Goal: Task Accomplishment & Management: Manage account settings

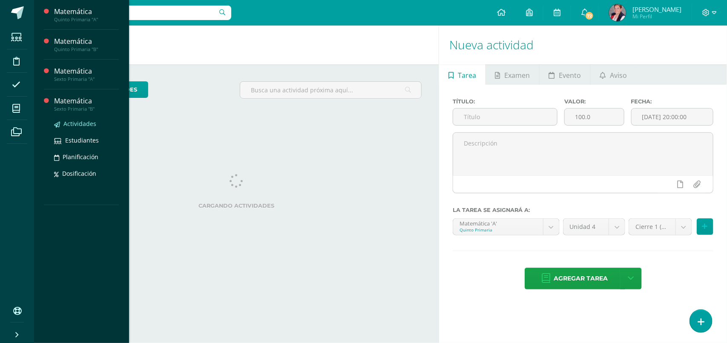
click at [73, 122] on span "Actividades" at bounding box center [79, 124] width 33 height 8
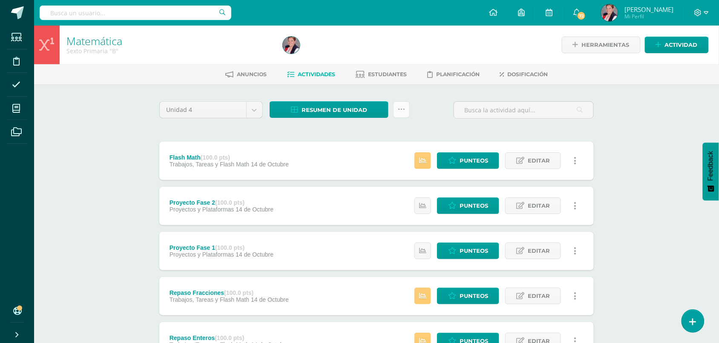
click at [410, 109] on link at bounding box center [401, 109] width 17 height 17
click at [95, 190] on div "Matemática Sexto Primaria "B" Herramientas Detalle de asistencias Actividad Anu…" at bounding box center [376, 333] width 685 height 614
click at [689, 49] on span "Actividad" at bounding box center [681, 45] width 33 height 16
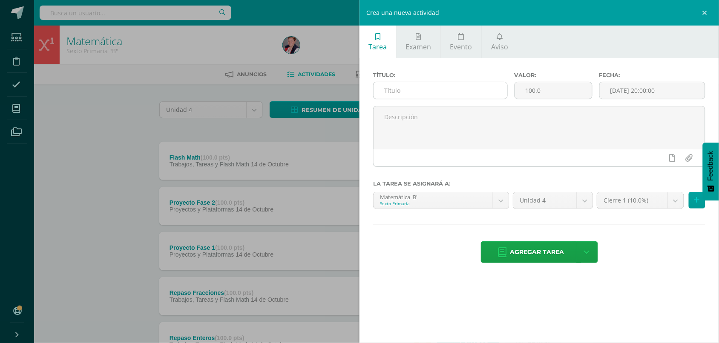
click at [450, 97] on input "text" at bounding box center [440, 90] width 134 height 17
type input "v"
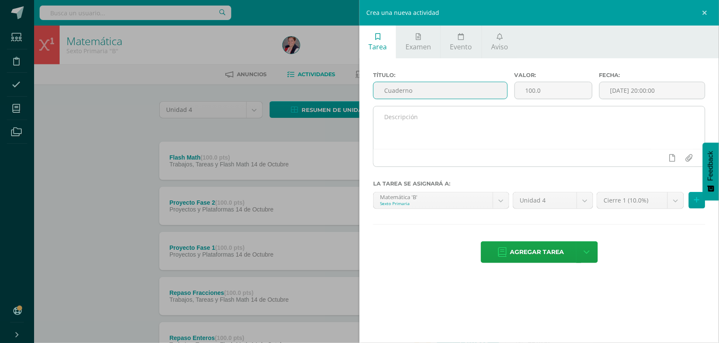
type input "Cuaderno"
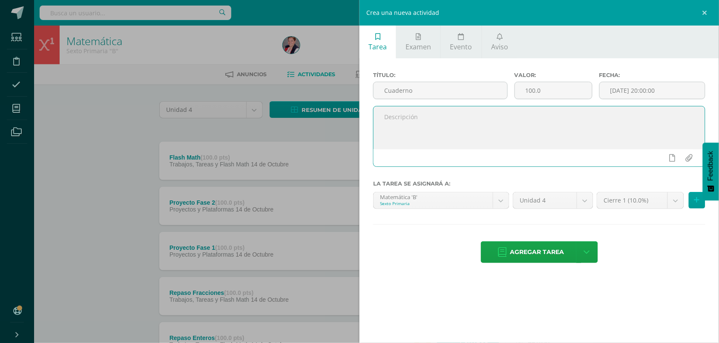
click at [514, 127] on textarea at bounding box center [538, 127] width 331 height 43
click at [634, 205] on body "Estudiantes Disciplina Asistencia Mis cursos Archivos Soporte Ayuda Reportar un…" at bounding box center [359, 320] width 719 height 640
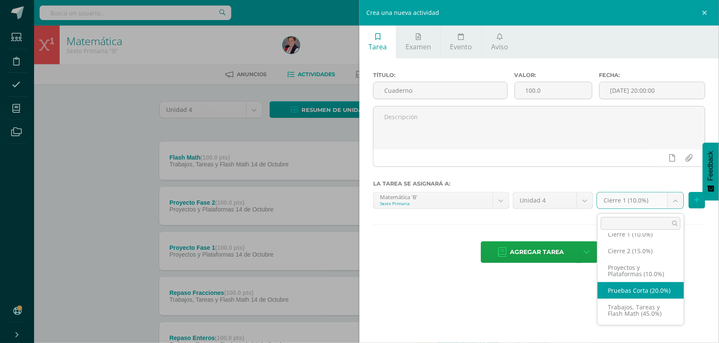
scroll to position [17, 0]
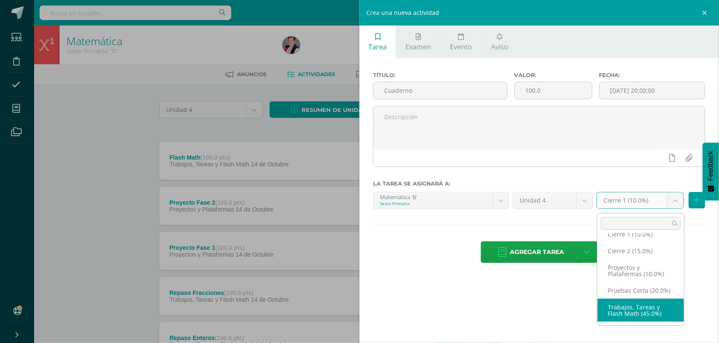
select select "232534"
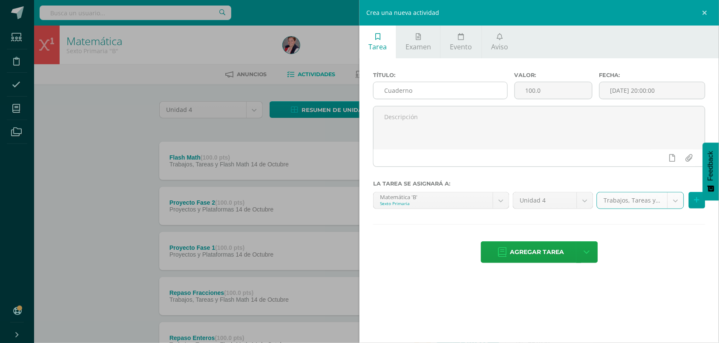
click at [437, 93] on input "Cuaderno" at bounding box center [440, 90] width 134 height 17
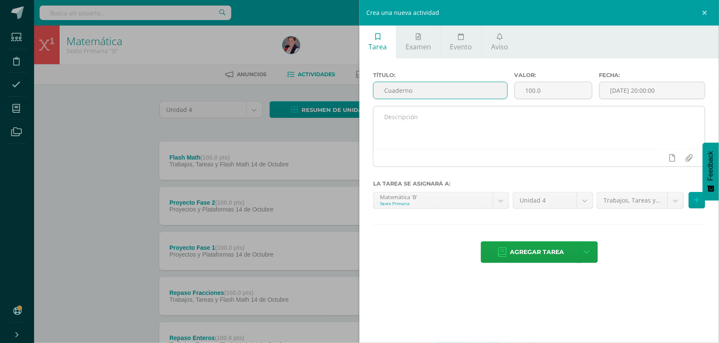
click at [475, 135] on textarea at bounding box center [538, 127] width 331 height 43
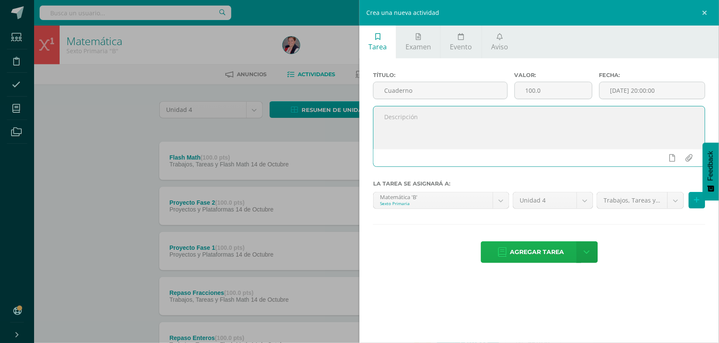
click at [535, 246] on span "Agregar tarea" at bounding box center [537, 252] width 54 height 21
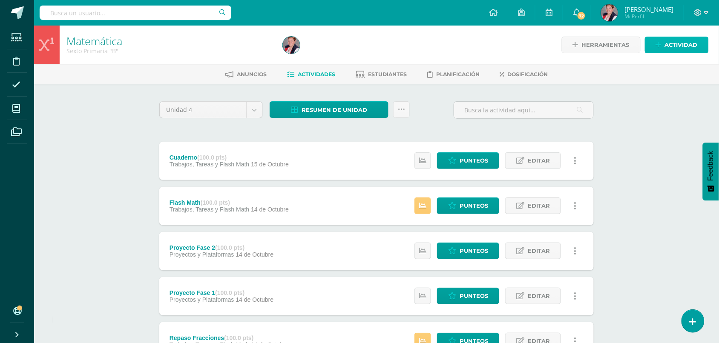
click at [676, 49] on span "Actividad" at bounding box center [681, 45] width 33 height 16
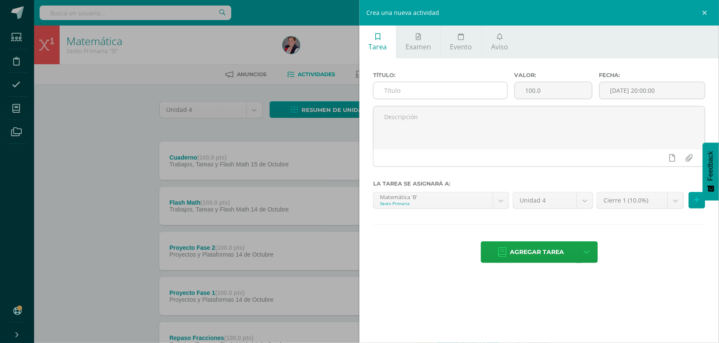
click at [461, 88] on input "text" at bounding box center [440, 90] width 134 height 17
click at [433, 209] on body "Tarea asignada exitosamente Estudiantes Disciplina Asistencia Mis cursos Archiv…" at bounding box center [359, 320] width 719 height 640
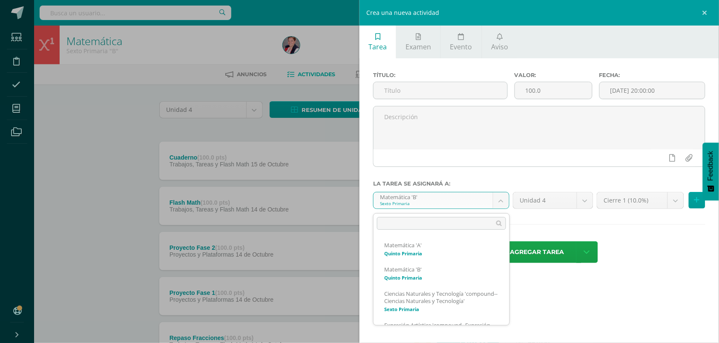
scroll to position [110, 0]
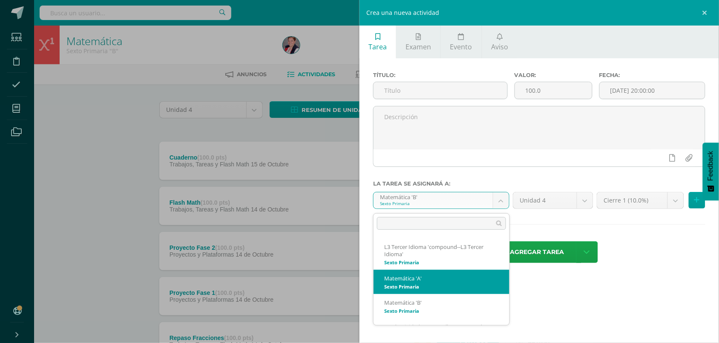
select select "211694"
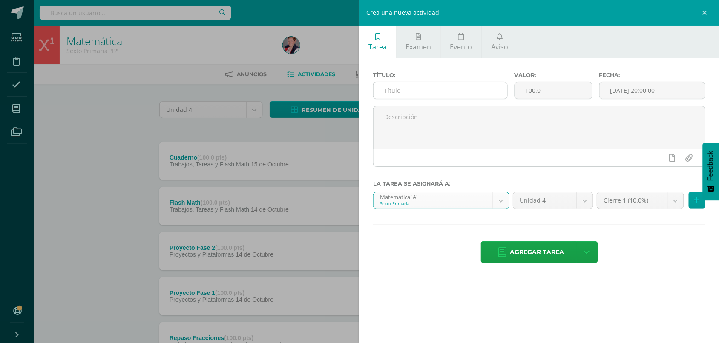
click at [428, 92] on input "text" at bounding box center [440, 90] width 134 height 17
paste input "Cuaderno"
type input "Cuaderno"
click at [640, 201] on body "Tarea asignada exitosamente Estudiantes Disciplina Asistencia Mis cursos Archiv…" at bounding box center [359, 320] width 719 height 640
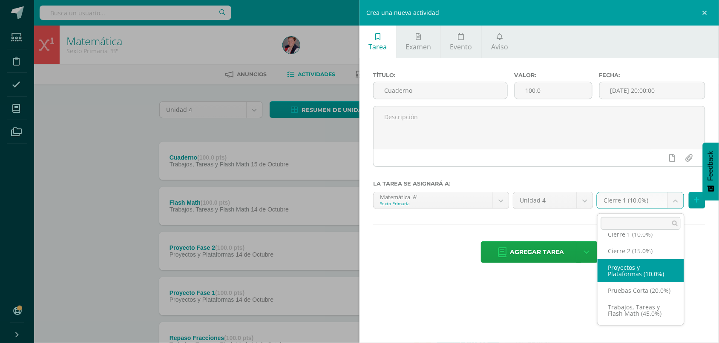
scroll to position [17, 0]
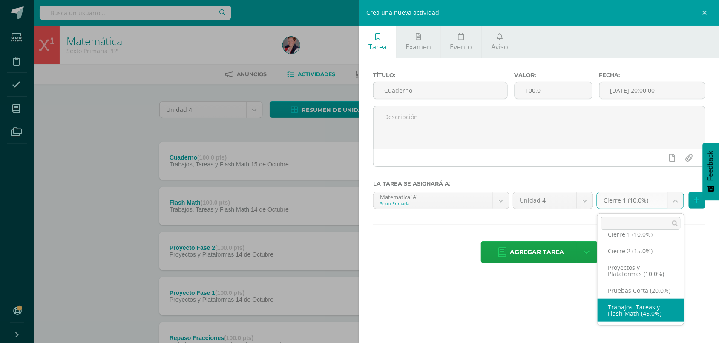
select select "232529"
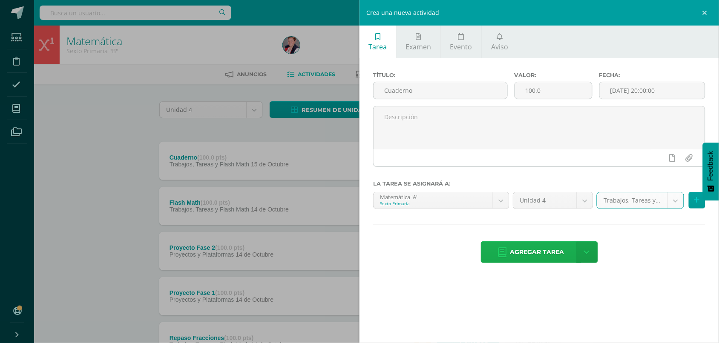
click at [554, 251] on span "Agregar tarea" at bounding box center [537, 252] width 54 height 21
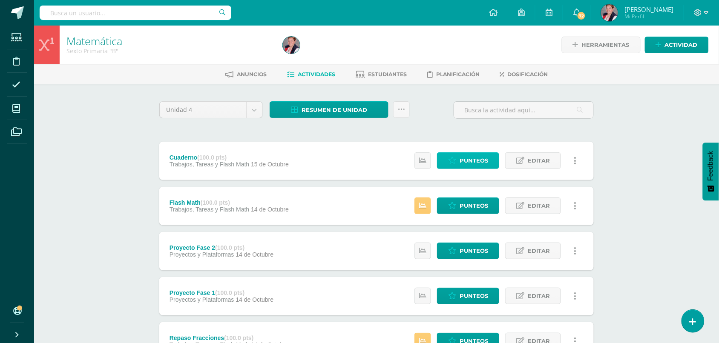
click at [479, 167] on span "Punteos" at bounding box center [473, 161] width 29 height 16
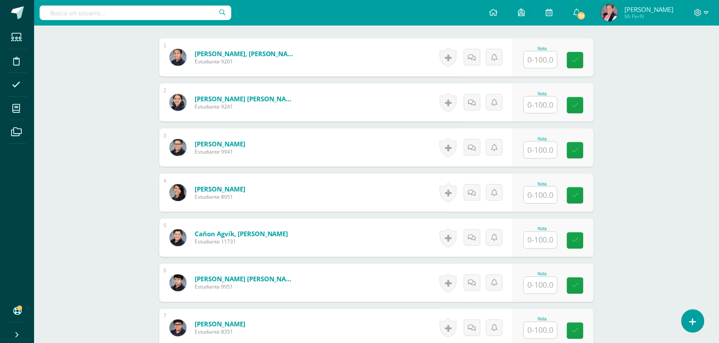
scroll to position [267, 0]
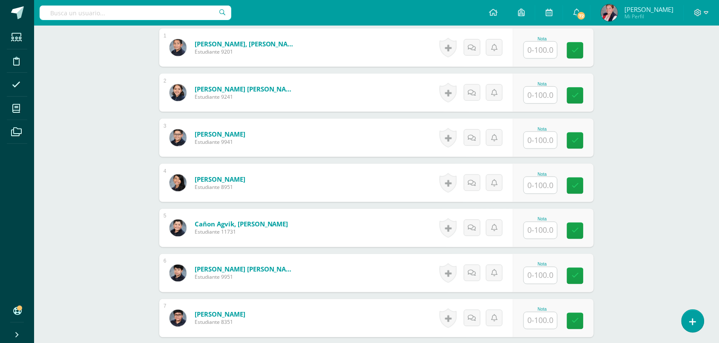
click at [533, 271] on input "text" at bounding box center [540, 275] width 33 height 17
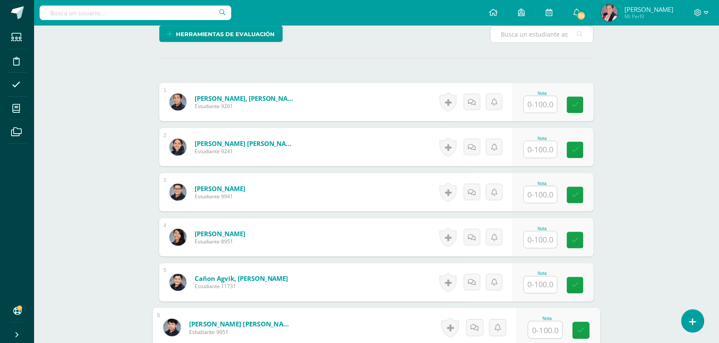
scroll to position [319, 0]
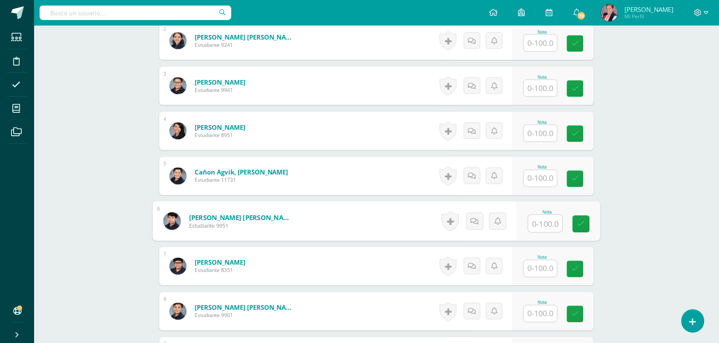
click at [548, 227] on input "text" at bounding box center [545, 223] width 34 height 17
type input "60"
click at [106, 188] on div "Matemática Sexto Primaria "B" Herramientas Detalle de asistencias Actividad Anu…" at bounding box center [376, 338] width 685 height 1264
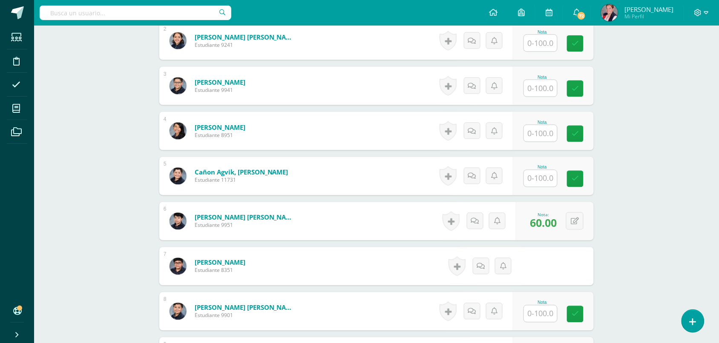
type input "8.00"
click at [573, 271] on button at bounding box center [574, 266] width 17 height 17
drag, startPoint x: 603, startPoint y: 188, endPoint x: 610, endPoint y: 192, distance: 8.4
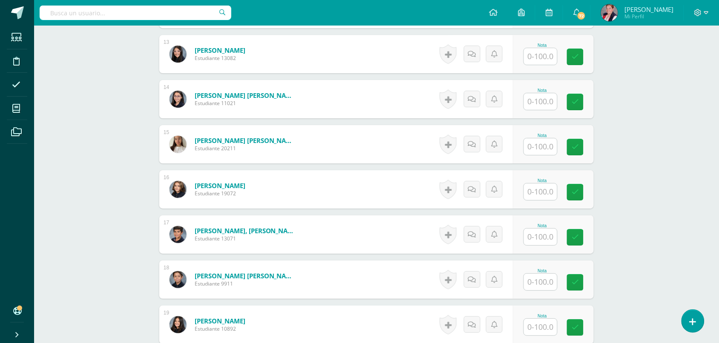
scroll to position [905, 0]
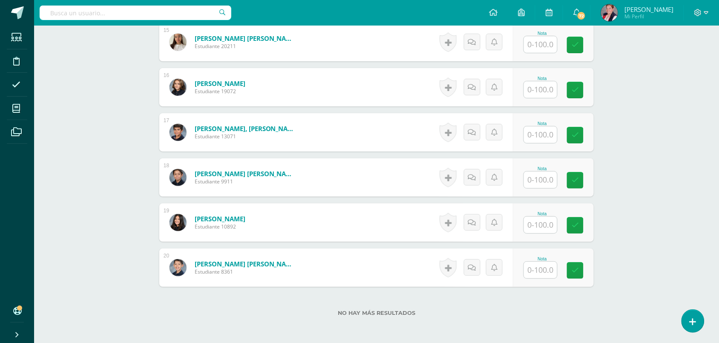
click at [534, 178] on input "text" at bounding box center [540, 180] width 33 height 17
type input "60"
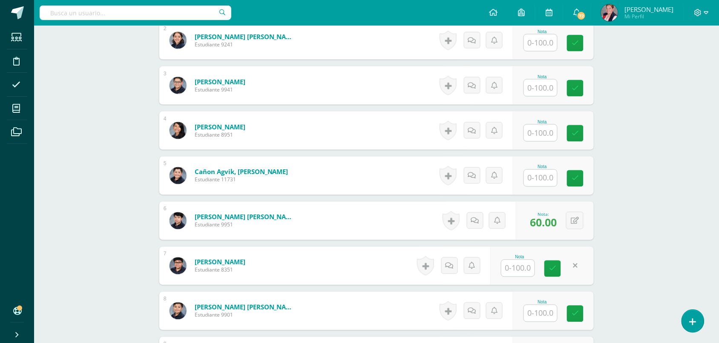
scroll to position [319, 0]
click at [554, 85] on input "text" at bounding box center [540, 88] width 33 height 17
click at [552, 88] on input "text" at bounding box center [545, 88] width 34 height 17
type input "80"
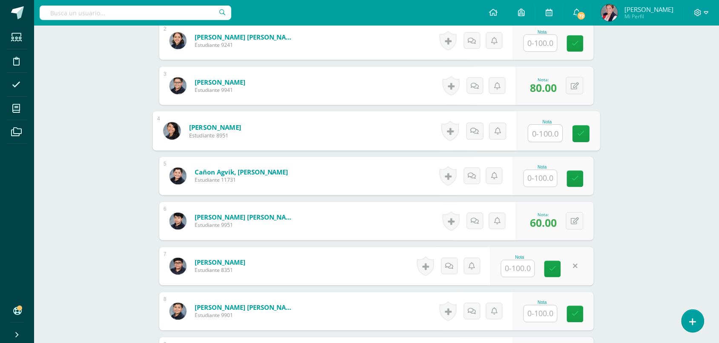
click at [644, 145] on div "Matemática Sexto Primaria "B" Herramientas Detalle de asistencias Actividad Anu…" at bounding box center [376, 338] width 685 height 1264
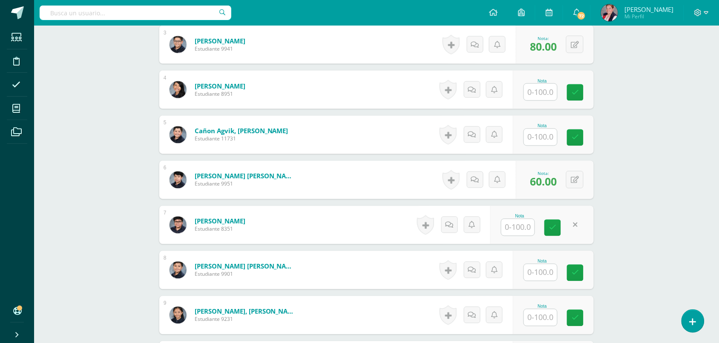
scroll to position [479, 0]
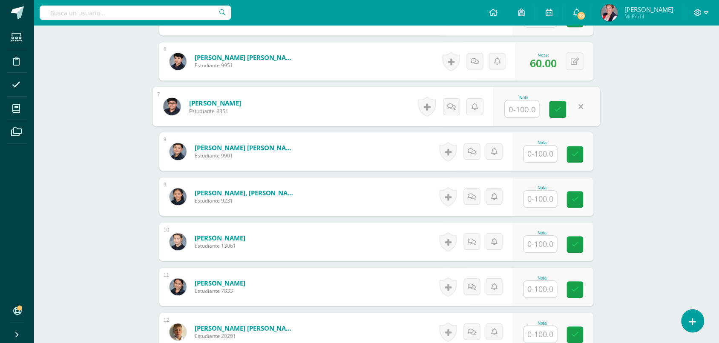
click at [529, 108] on input "text" at bounding box center [522, 109] width 34 height 17
type input "7"
type input "45"
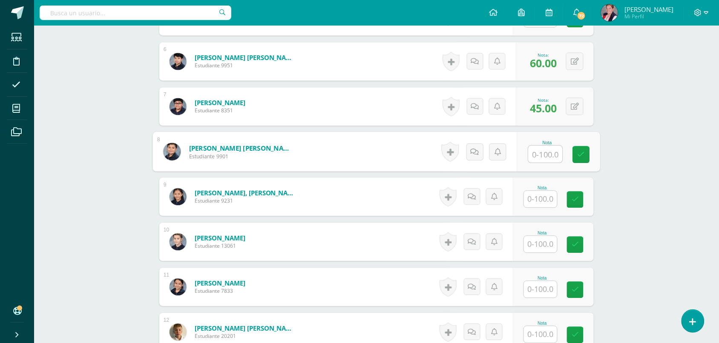
click at [642, 180] on div "Matemática Sexto Primaria "B" Herramientas Detalle de asistencias Actividad Anu…" at bounding box center [376, 179] width 685 height 1264
click at [540, 196] on input "text" at bounding box center [540, 199] width 33 height 17
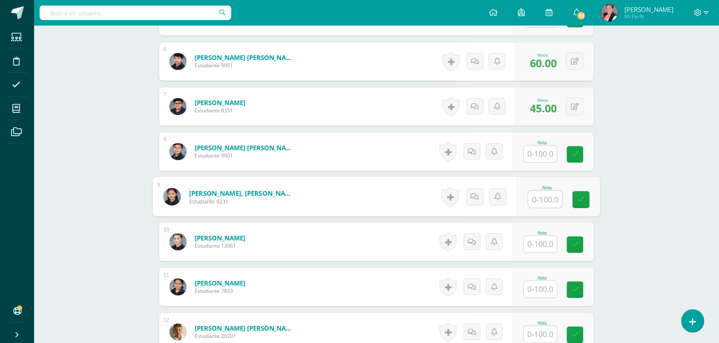
click at [542, 194] on input "text" at bounding box center [545, 199] width 34 height 17
type input "90"
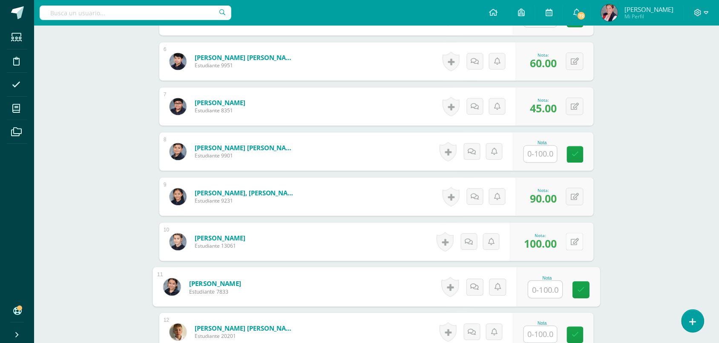
click at [569, 241] on div "0 Logros Logros obtenidos Aún no hay logros agregados Nota: 100.00" at bounding box center [552, 242] width 84 height 38
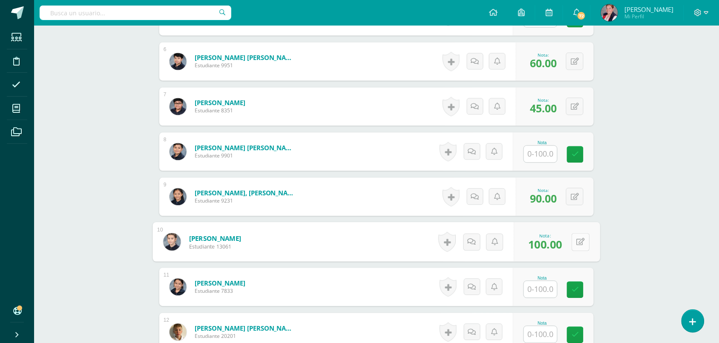
click at [580, 248] on button at bounding box center [580, 242] width 18 height 18
type input "100"
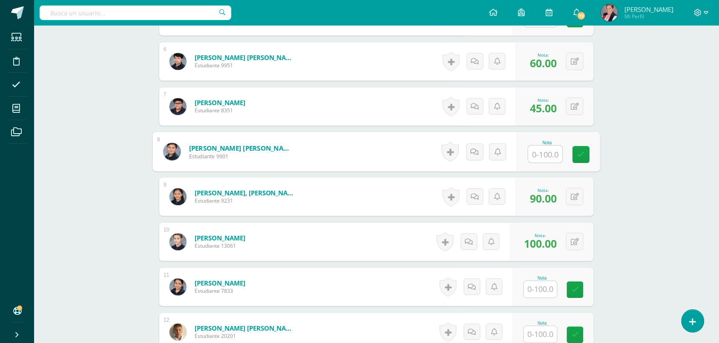
click at [541, 158] on input "text" at bounding box center [545, 154] width 34 height 17
type input "45"
drag, startPoint x: 726, startPoint y: 140, endPoint x: 135, endPoint y: 168, distance: 592.1
click at [135, 168] on div "Matemática Sexto Primaria "B" Herramientas Detalle de asistencias Actividad Anu…" at bounding box center [376, 179] width 685 height 1264
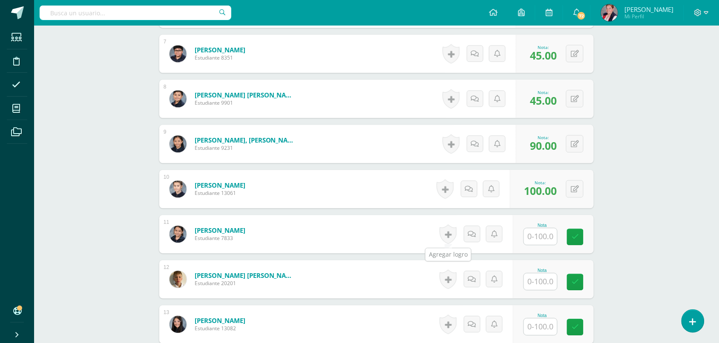
scroll to position [639, 0]
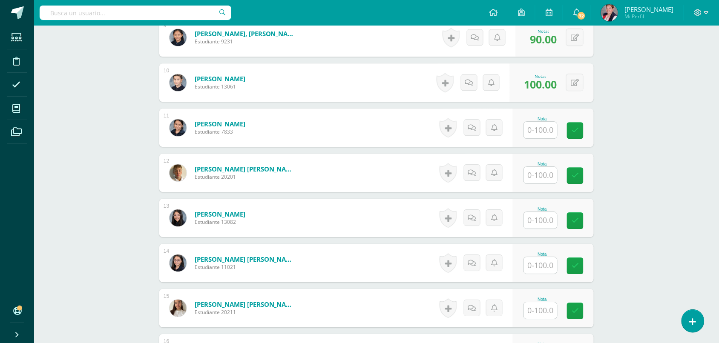
click at [539, 216] on input "text" at bounding box center [540, 220] width 33 height 17
type input "95"
type input "60"
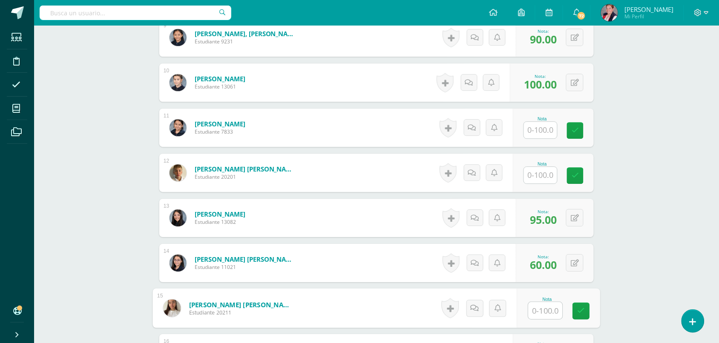
click at [701, 179] on div "Matemática Sexto Primaria "B" Herramientas Detalle de asistencias Actividad Anu…" at bounding box center [376, 19] width 685 height 1264
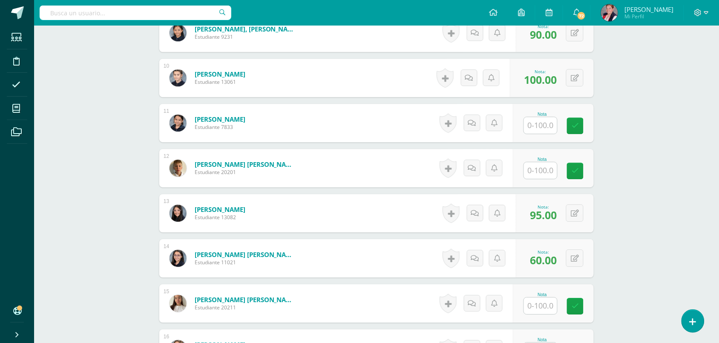
scroll to position [644, 0]
click at [667, 146] on div "Matemática Sexto Primaria "B" Herramientas Detalle de asistencias Actividad Anu…" at bounding box center [376, 14] width 685 height 1264
click at [547, 305] on input "text" at bounding box center [540, 305] width 33 height 17
type input "90"
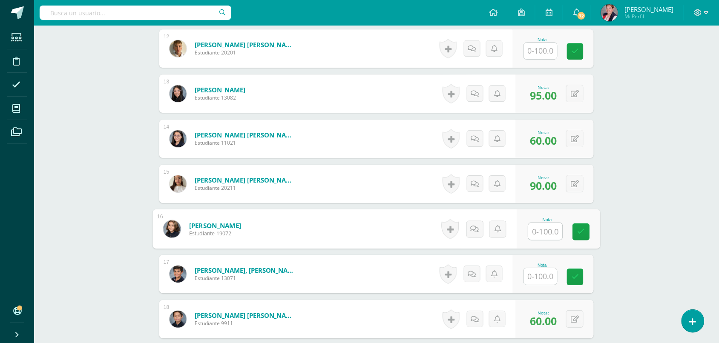
scroll to position [766, 0]
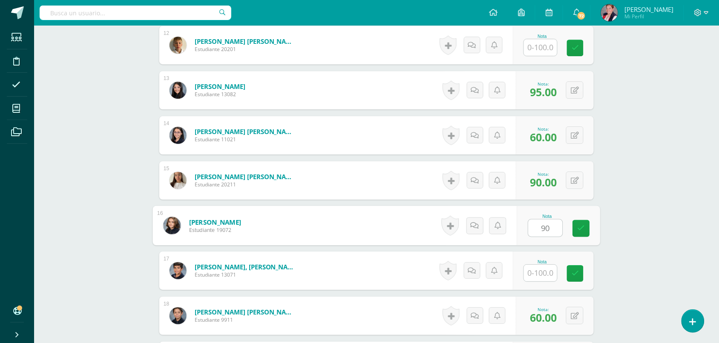
type input "90"
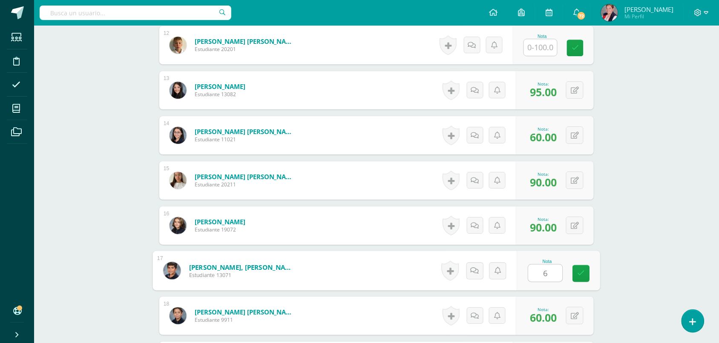
type input "60"
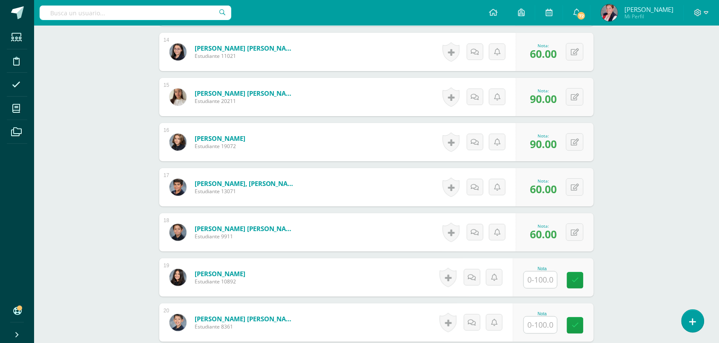
scroll to position [926, 0]
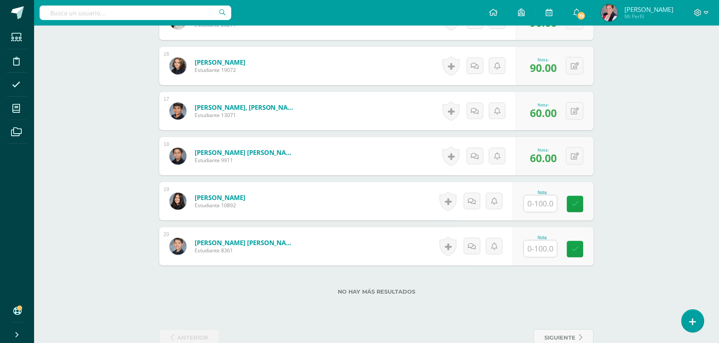
click at [548, 207] on input "text" at bounding box center [540, 203] width 33 height 17
type input "95"
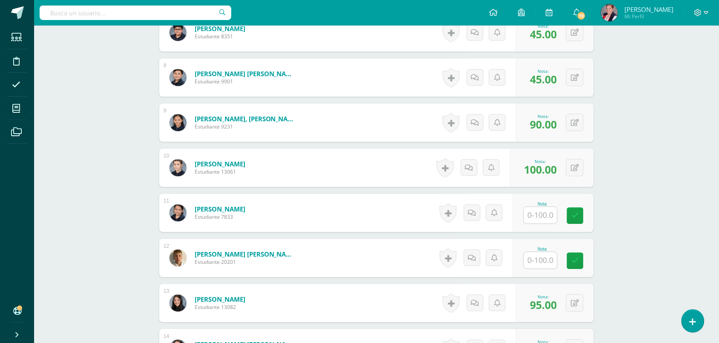
scroll to position [607, 0]
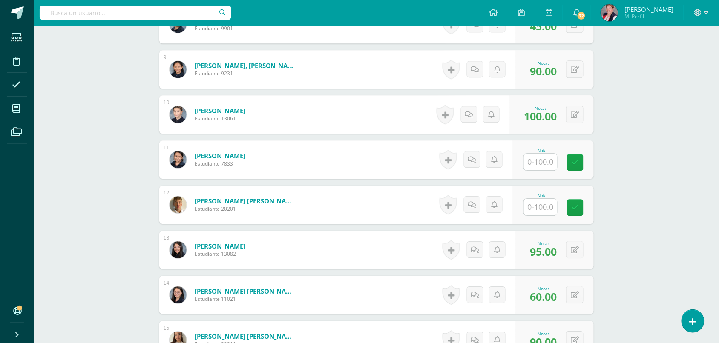
click at [546, 164] on input "text" at bounding box center [540, 162] width 33 height 17
type input "90"
click at [654, 172] on div "Matemática Sexto Primaria "B" Herramientas Detalle de asistencias Actividad Anu…" at bounding box center [376, 51] width 685 height 1264
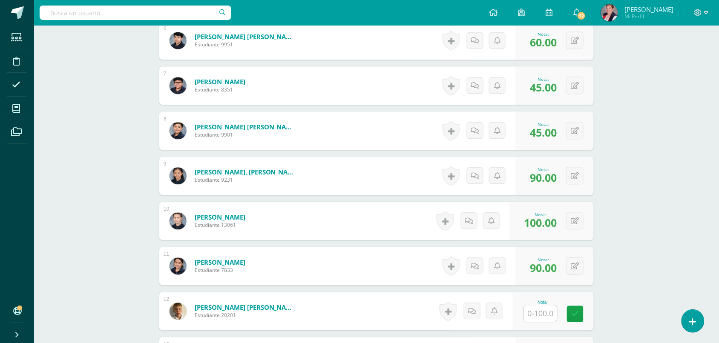
scroll to position [394, 0]
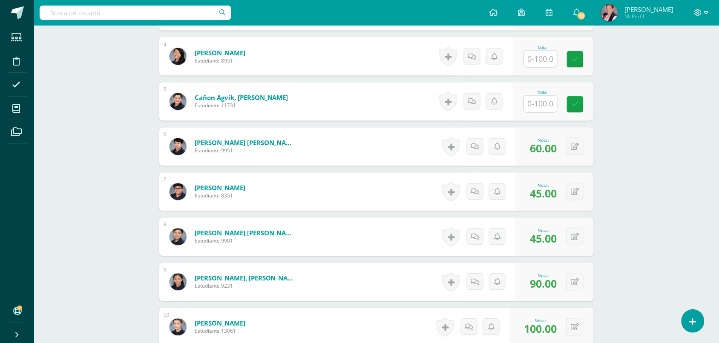
click at [535, 62] on input "text" at bounding box center [540, 59] width 33 height 17
type input "100"
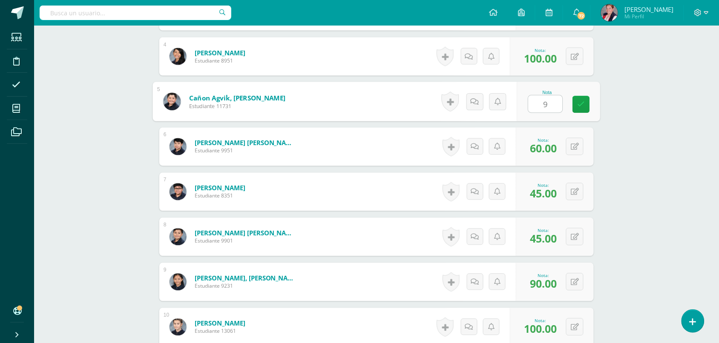
type input "90"
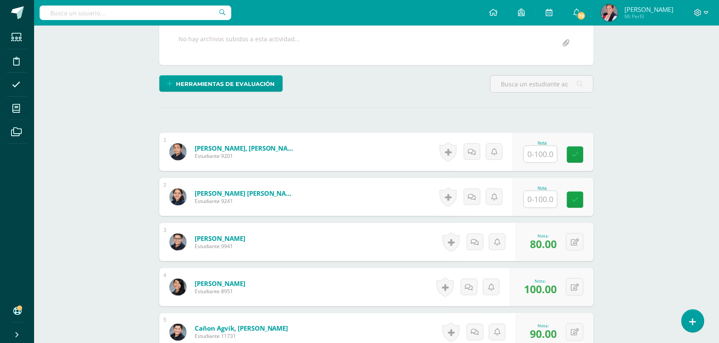
scroll to position [234, 0]
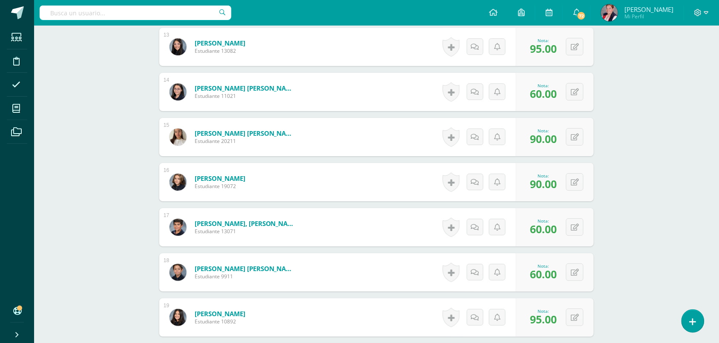
scroll to position [946, 0]
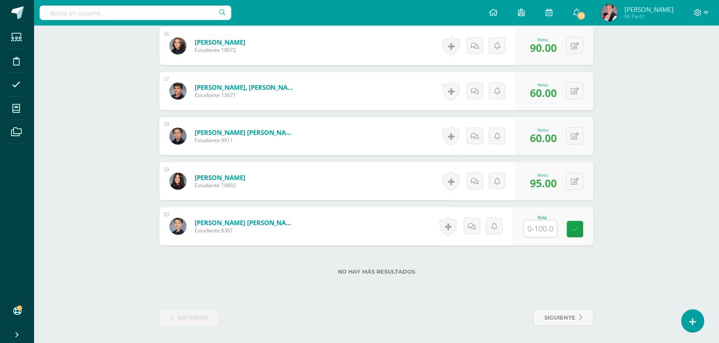
click at [545, 234] on input "text" at bounding box center [540, 229] width 33 height 17
type input "90"
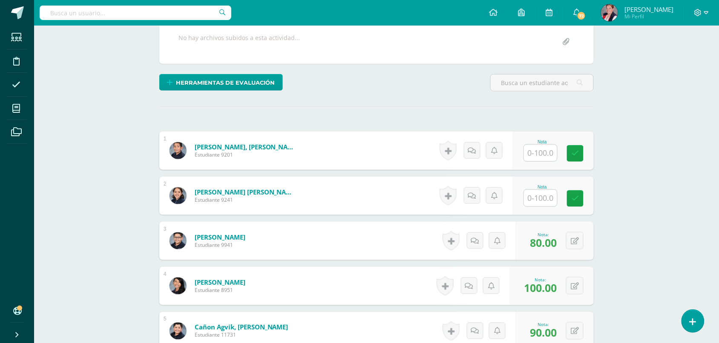
scroll to position [95, 0]
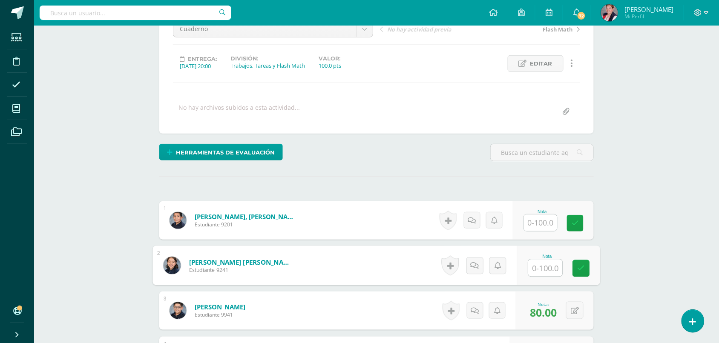
click at [545, 267] on input "text" at bounding box center [545, 268] width 34 height 17
type input "100"
drag, startPoint x: 531, startPoint y: 218, endPoint x: 524, endPoint y: 195, distance: 24.2
click at [529, 208] on div "Nota" at bounding box center [553, 220] width 81 height 38
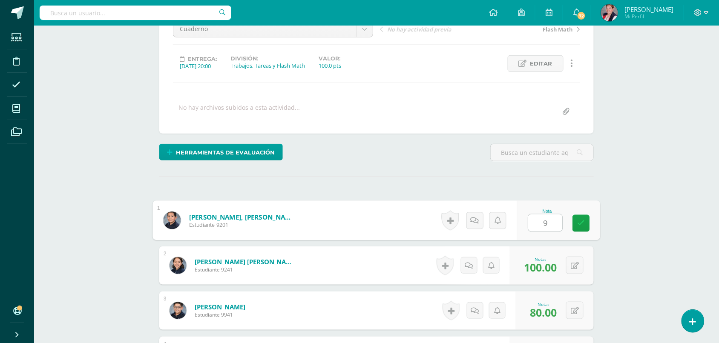
type input "95"
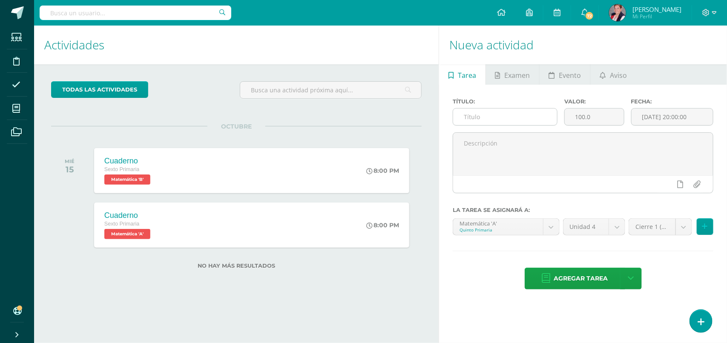
click at [491, 117] on input "text" at bounding box center [504, 117] width 103 height 17
type input "Carátula"
click at [661, 226] on body "Estudiantes Disciplina Asistencia Mis cursos Archivos Soporte Ayuda Reportar un…" at bounding box center [363, 171] width 727 height 343
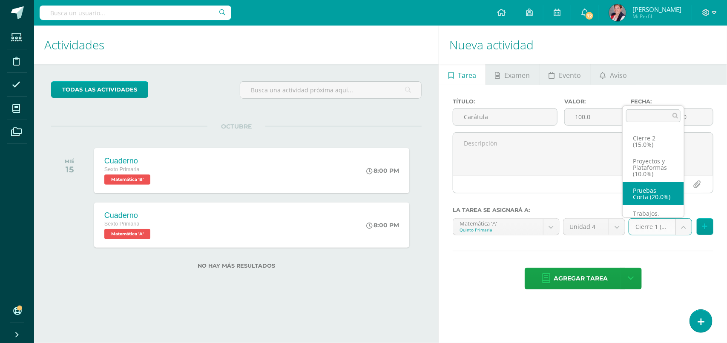
scroll to position [62, 0]
select select "232519"
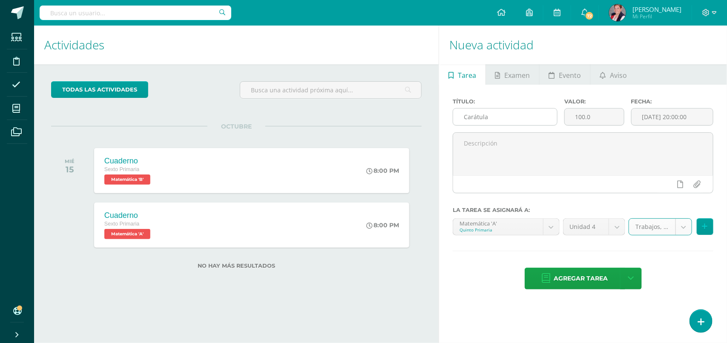
click at [496, 120] on input "Carátula" at bounding box center [504, 117] width 103 height 17
click at [588, 284] on span "Agregar tarea" at bounding box center [581, 278] width 54 height 21
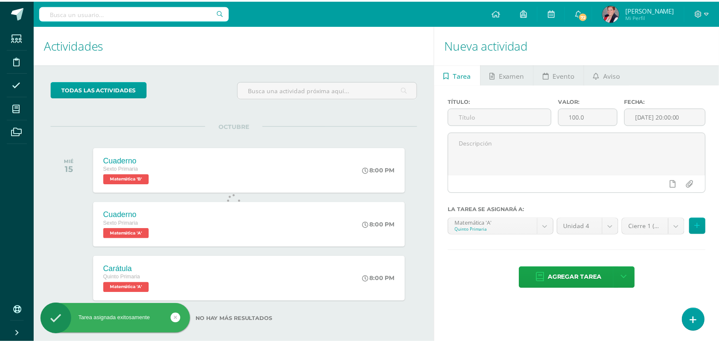
scroll to position [8, 0]
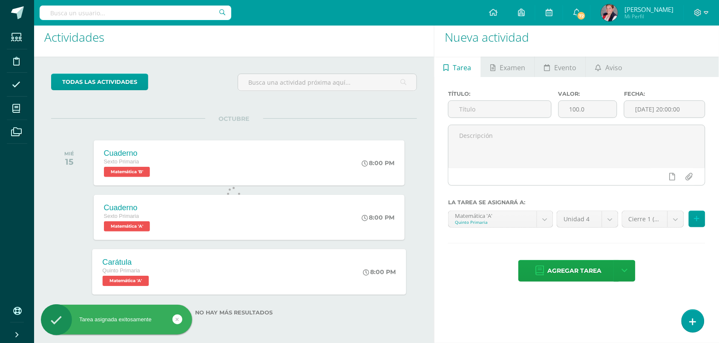
click at [329, 277] on div "Carátula Quinto Primaria Matemática 'A' 8:00 PM [GEOGRAPHIC_DATA] Matemática Ca…" at bounding box center [249, 272] width 314 height 46
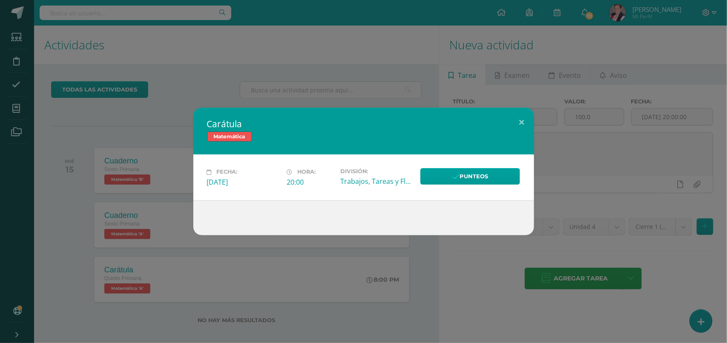
click at [258, 159] on div "Fecha: Miércoles 15 de Octubre Hora: 20:00 División: Trabajos, Tareas y Flash M…" at bounding box center [363, 178] width 341 height 46
click at [459, 172] on link "Punteos" at bounding box center [470, 176] width 100 height 17
click at [519, 120] on button at bounding box center [522, 122] width 24 height 29
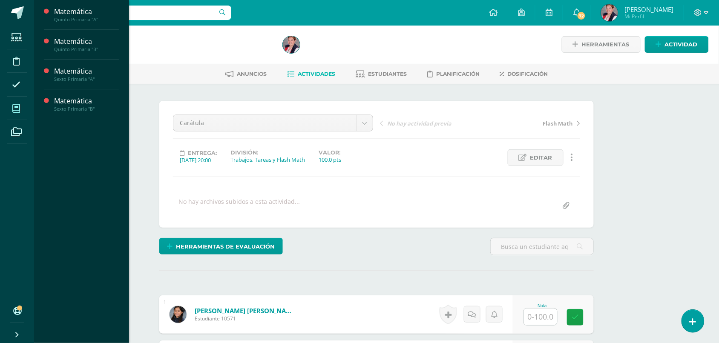
scroll to position [1, 0]
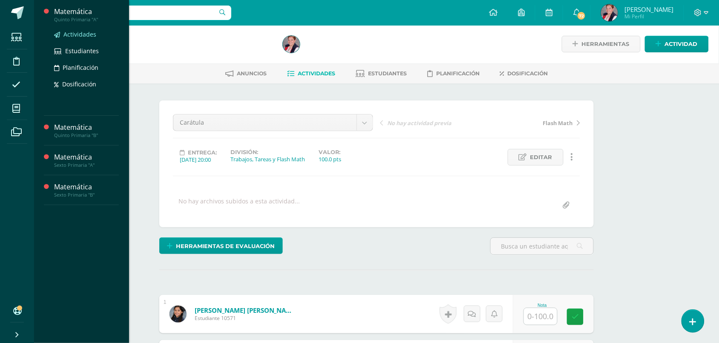
click at [76, 29] on link "Actividades" at bounding box center [86, 34] width 65 height 10
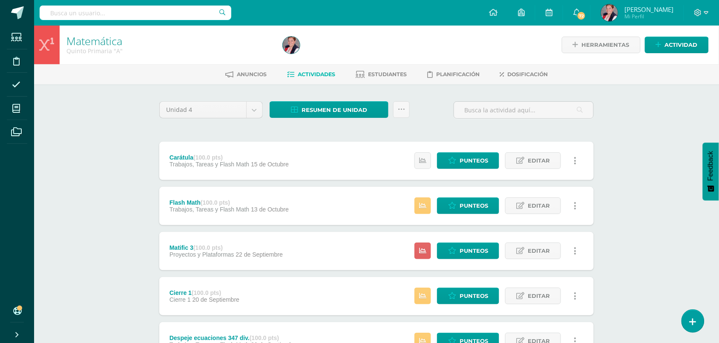
click at [575, 161] on icon at bounding box center [575, 160] width 3 height 9
click at [548, 216] on link "Eliminar" at bounding box center [559, 214] width 87 height 13
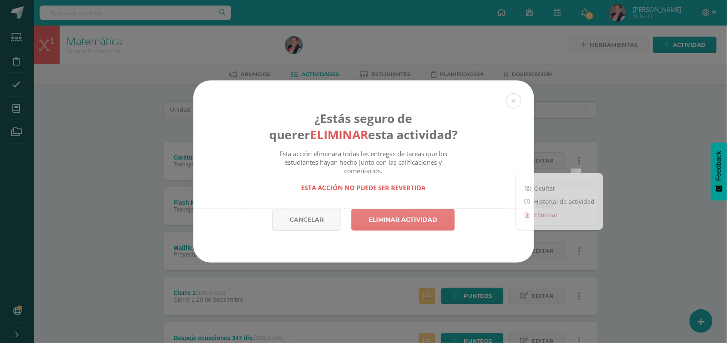
click at [428, 216] on link "Eliminar actividad" at bounding box center [402, 220] width 103 height 22
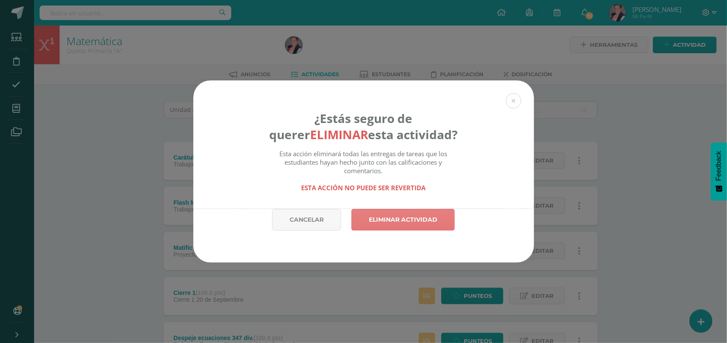
click at [401, 223] on link "Eliminar actividad" at bounding box center [402, 220] width 103 height 22
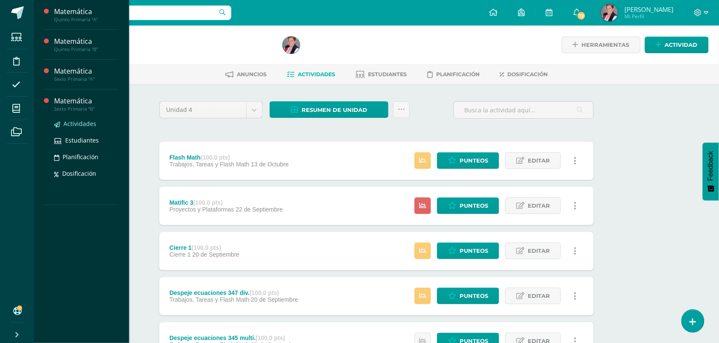
click at [73, 120] on span "Actividades" at bounding box center [79, 124] width 33 height 8
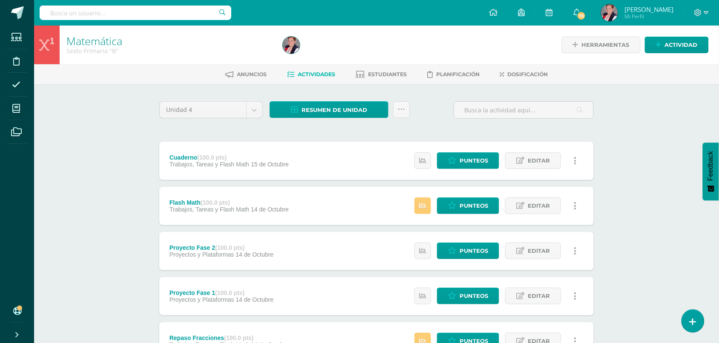
drag, startPoint x: 639, startPoint y: 113, endPoint x: 726, endPoint y: 40, distance: 113.7
click at [639, 113] on div "Matemática Sexto Primaria "B" Herramientas Detalle de asistencias Actividad Anu…" at bounding box center [376, 333] width 685 height 614
click at [695, 44] on span "Actividad" at bounding box center [681, 45] width 33 height 16
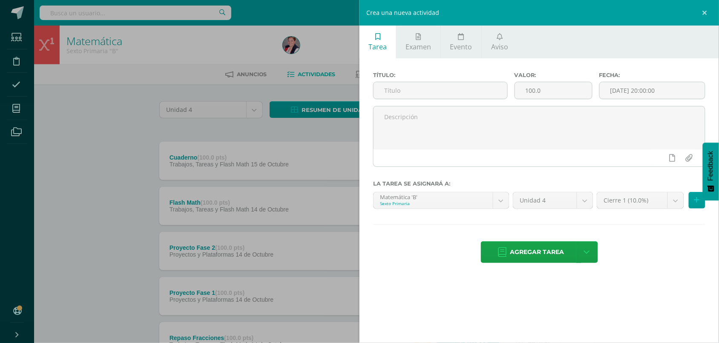
click at [444, 103] on div "Título:" at bounding box center [440, 89] width 141 height 34
click at [445, 94] on input "text" at bounding box center [440, 90] width 134 height 17
paste input "Carátula"
type input "Carátula"
click at [650, 209] on body "Estudiantes Disciplina Asistencia Mis cursos Archivos Soporte Ayuda Reportar un…" at bounding box center [359, 320] width 719 height 640
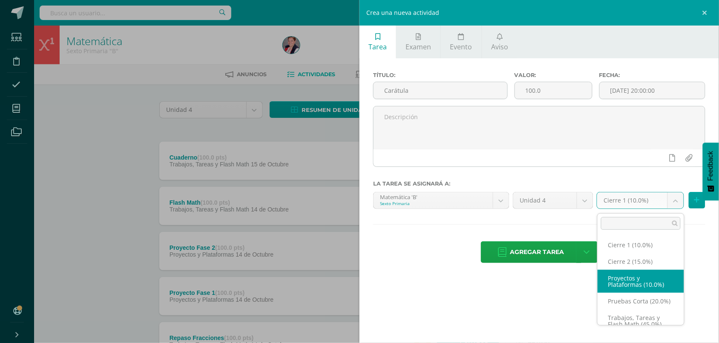
scroll to position [17, 0]
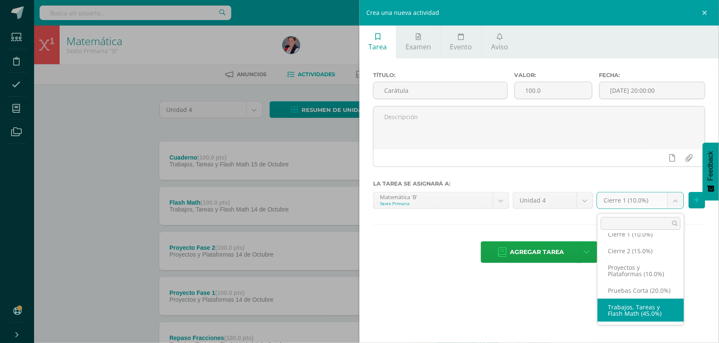
select select "232534"
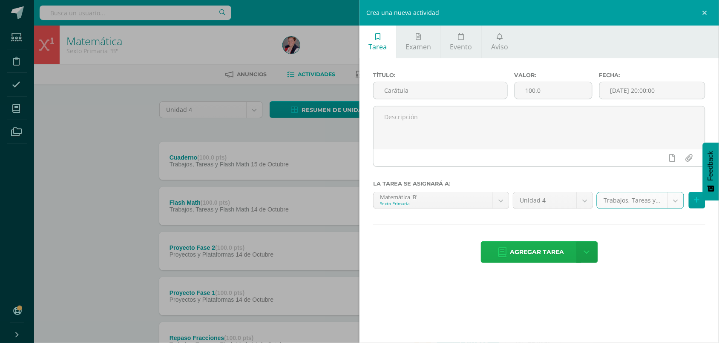
click at [532, 256] on span "Agregar tarea" at bounding box center [537, 252] width 54 height 21
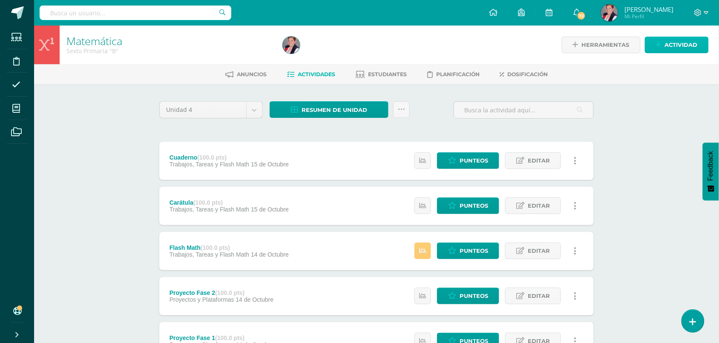
click at [694, 47] on span "Actividad" at bounding box center [681, 45] width 33 height 16
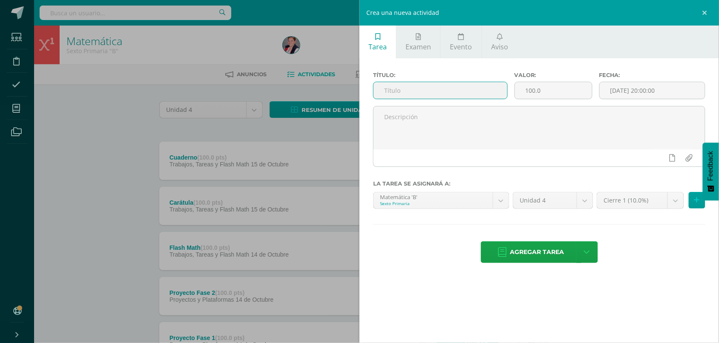
click at [472, 86] on input "text" at bounding box center [440, 90] width 134 height 17
paste input "Carátula"
type input "Carátula"
click at [427, 209] on body "Tarea asignada exitosamente Estudiantes Disciplina Asistencia Mis cursos Archiv…" at bounding box center [359, 320] width 719 height 640
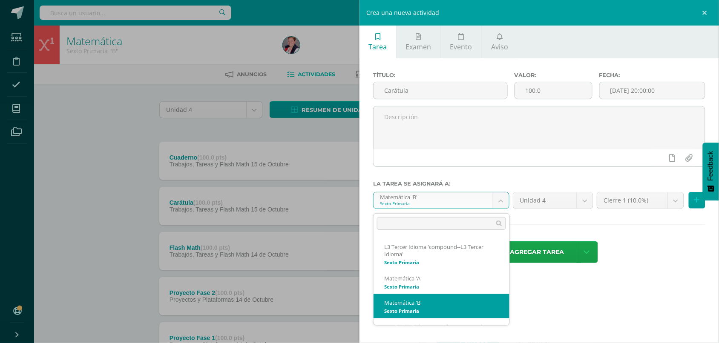
scroll to position [90, 0]
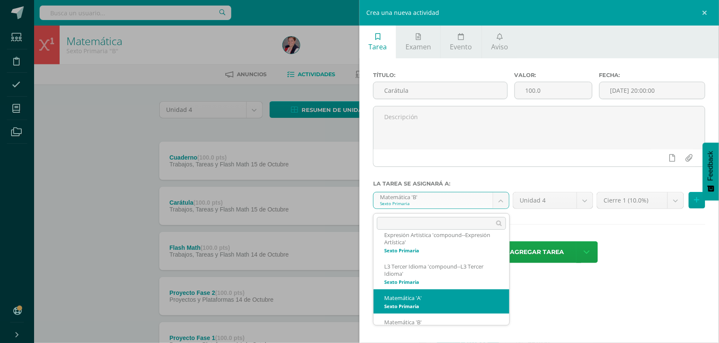
select select "211694"
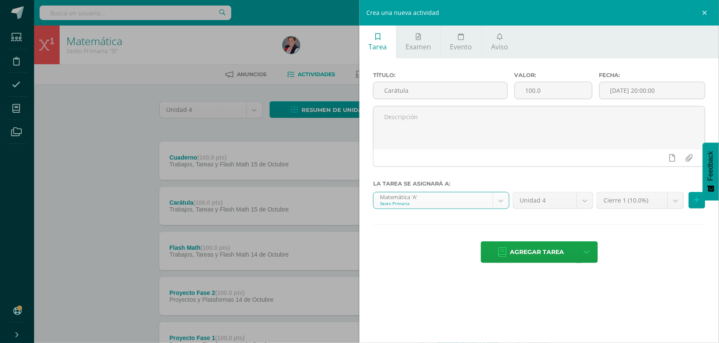
click at [618, 204] on body "Tarea asignada exitosamente Estudiantes Disciplina Asistencia Mis cursos Archiv…" at bounding box center [359, 320] width 719 height 640
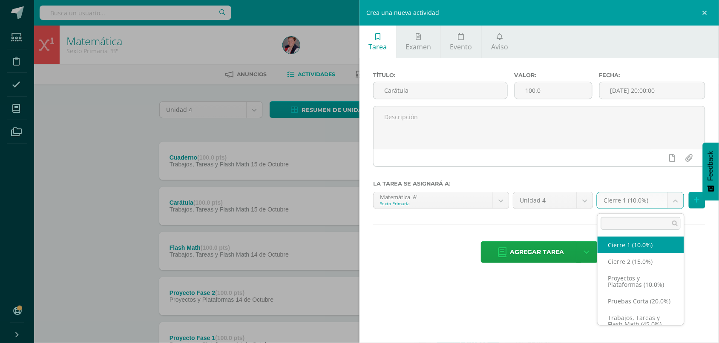
scroll to position [17, 0]
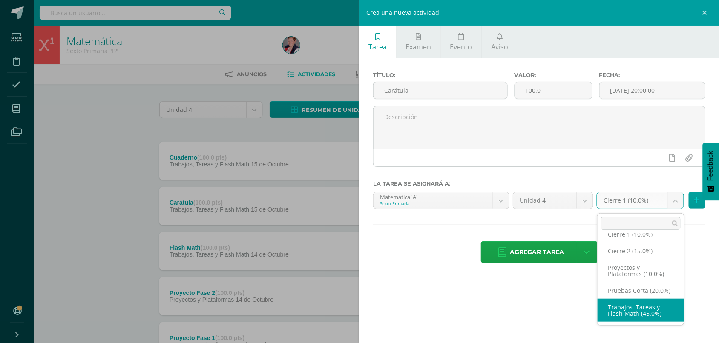
select select "232529"
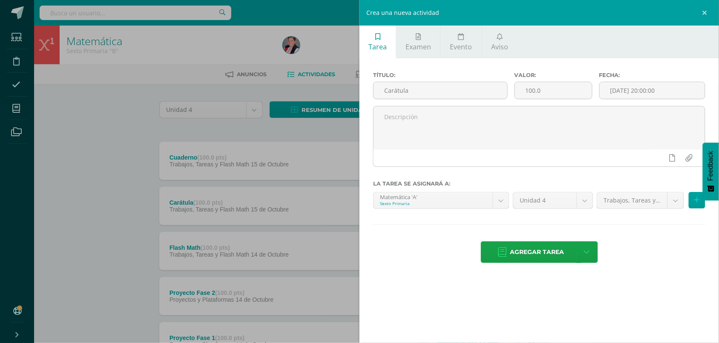
click at [646, 281] on div "Tarea Examen Evento Aviso Título: Carátula Valor: 100.0 Fecha: 2025-10-15 20:00…" at bounding box center [538, 171] width 359 height 343
click at [522, 252] on span "Agregar tarea" at bounding box center [537, 252] width 54 height 21
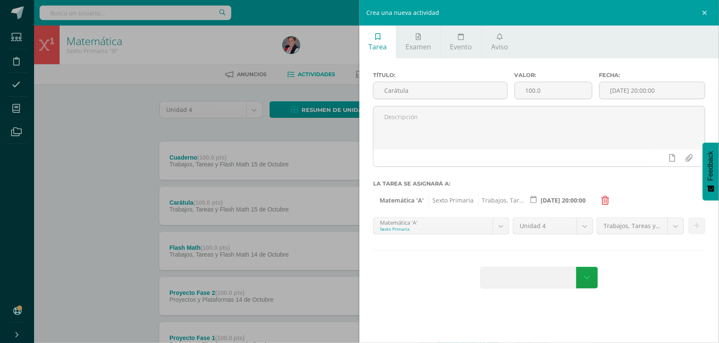
click at [38, 180] on div "Crea una nueva actividad Tarea Examen Evento Aviso Título: Carátula Valor: 100.…" at bounding box center [359, 171] width 719 height 343
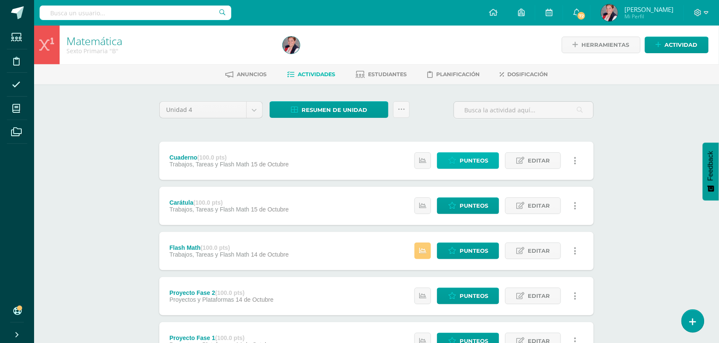
click at [470, 160] on span "Punteos" at bounding box center [473, 161] width 29 height 16
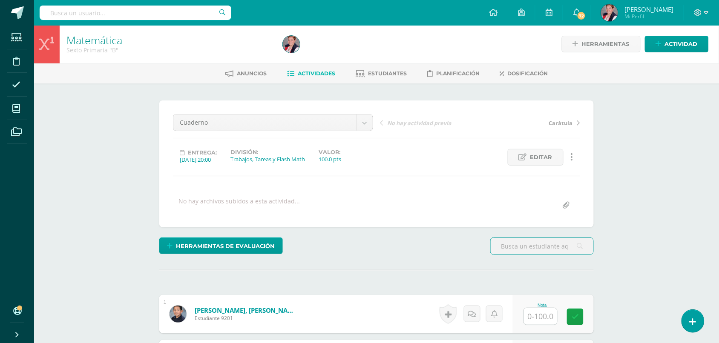
scroll to position [1, 0]
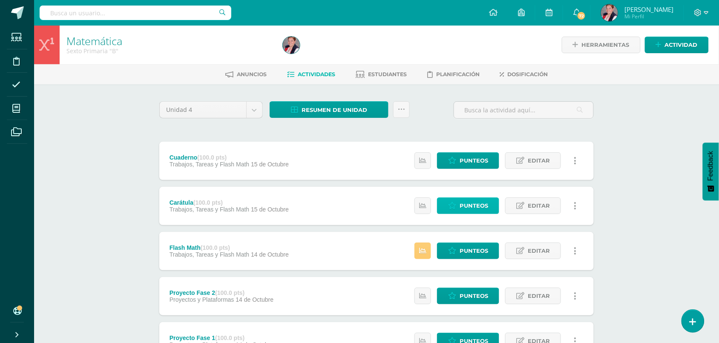
click at [467, 211] on span "Punteos" at bounding box center [473, 206] width 29 height 16
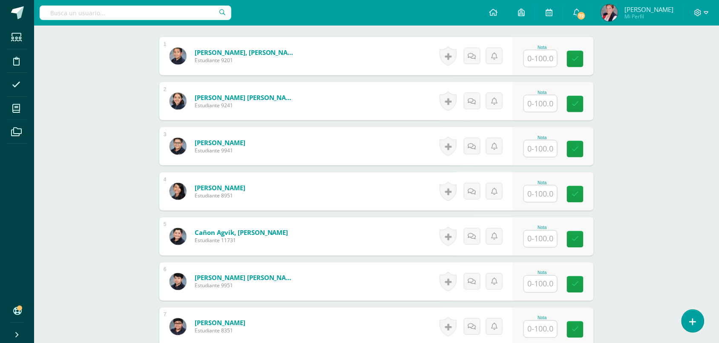
scroll to position [321, 0]
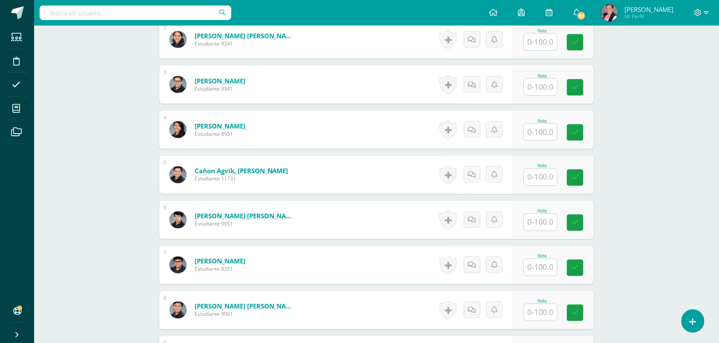
click at [549, 227] on input "text" at bounding box center [540, 222] width 33 height 17
type input "95"
click at [628, 213] on div "Matemática Sexto Primaria "B" Herramientas Detalle de asistencias Actividad Anu…" at bounding box center [376, 337] width 685 height 1264
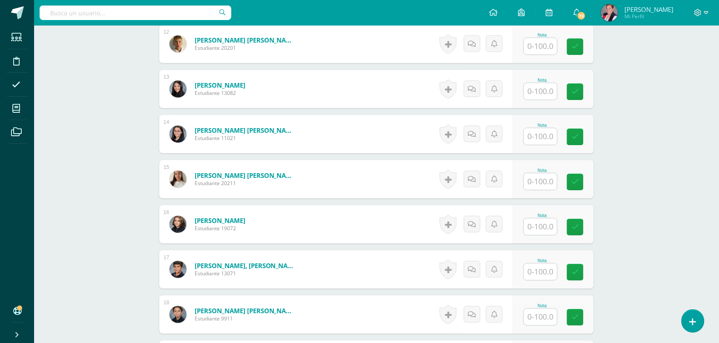
scroll to position [786, 0]
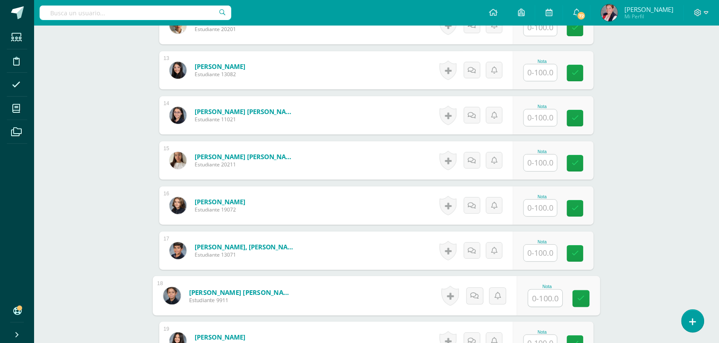
click at [539, 302] on input "text" at bounding box center [545, 298] width 34 height 17
type input "0"
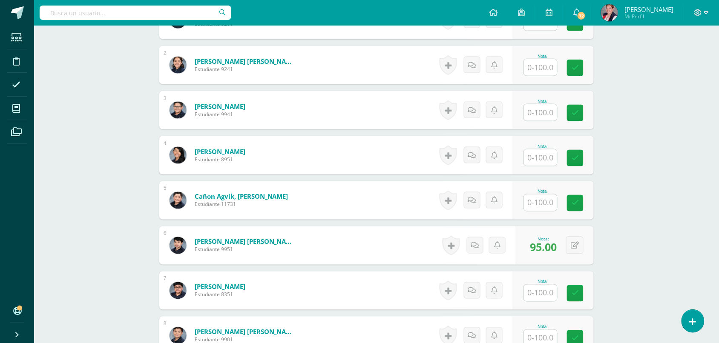
scroll to position [316, 0]
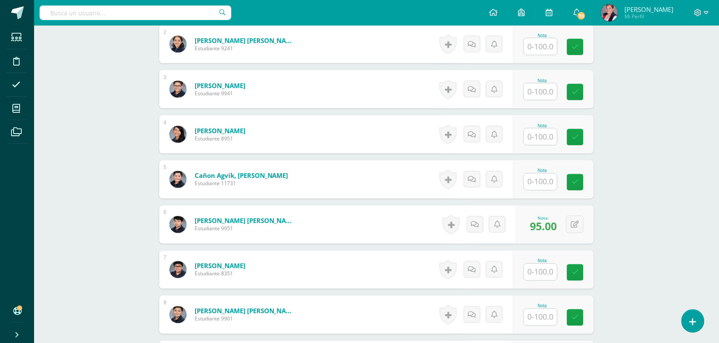
click at [531, 90] on input "text" at bounding box center [540, 91] width 33 height 17
type input "g"
type input "100"
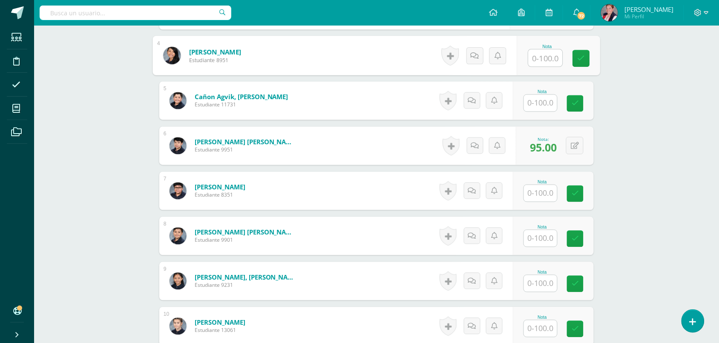
scroll to position [422, 0]
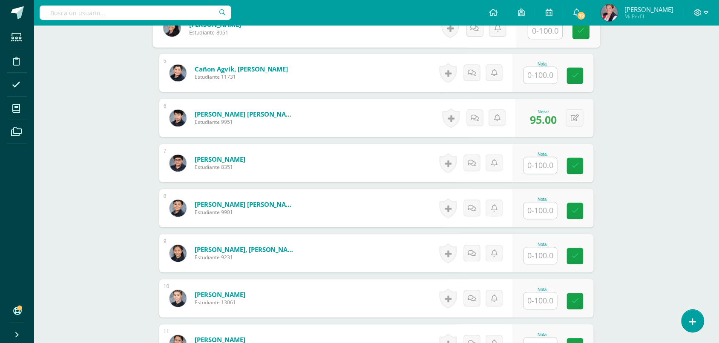
click at [543, 165] on input "text" at bounding box center [540, 166] width 33 height 17
type input "0"
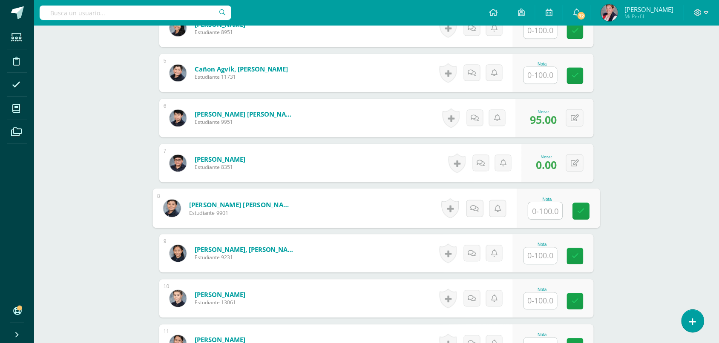
click at [657, 270] on div "Matemática Sexto Primaria "B" Herramientas Detalle de asistencias Actividad Anu…" at bounding box center [376, 235] width 685 height 1264
click at [545, 260] on input "text" at bounding box center [540, 256] width 33 height 17
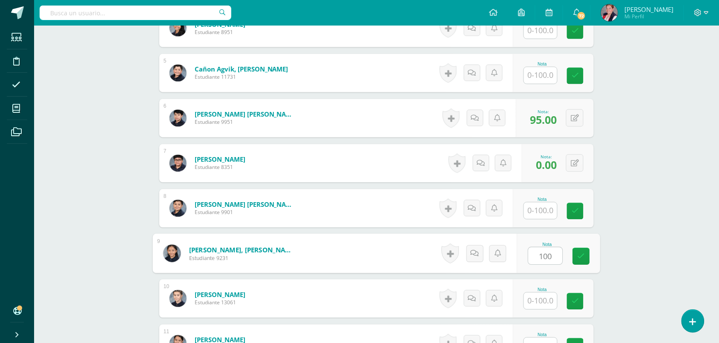
type input "100"
click at [617, 261] on div "Matemática Sexto Primaria "B" Herramientas Detalle de asistencias Actividad Anu…" at bounding box center [376, 235] width 685 height 1264
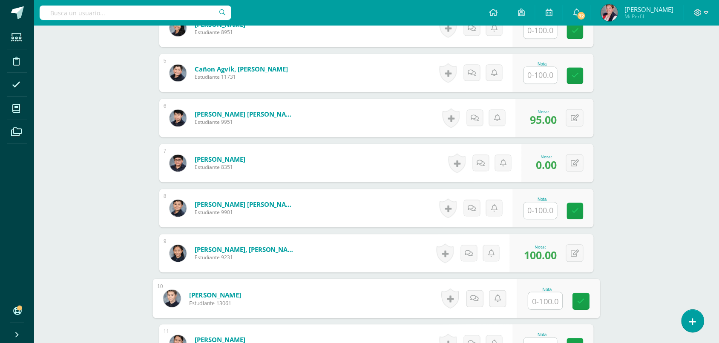
click at [549, 303] on input "text" at bounding box center [545, 301] width 34 height 17
type input "100."
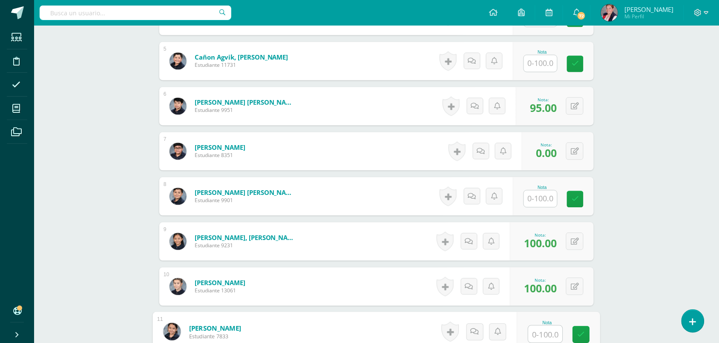
click at [543, 206] on input "text" at bounding box center [540, 199] width 33 height 17
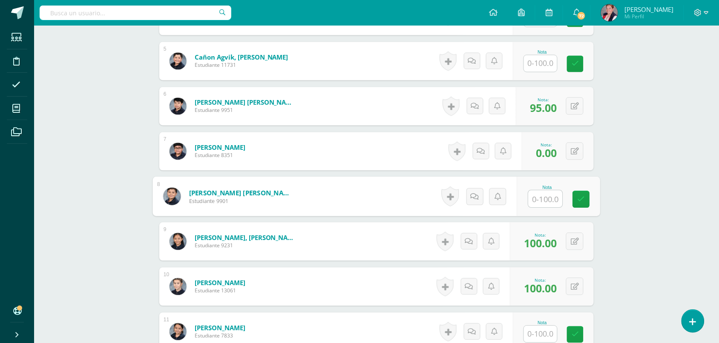
click at [542, 201] on input "text" at bounding box center [545, 199] width 34 height 17
type input "0"
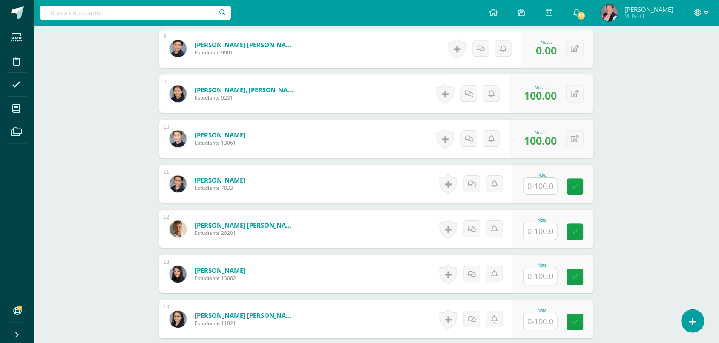
scroll to position [594, 0]
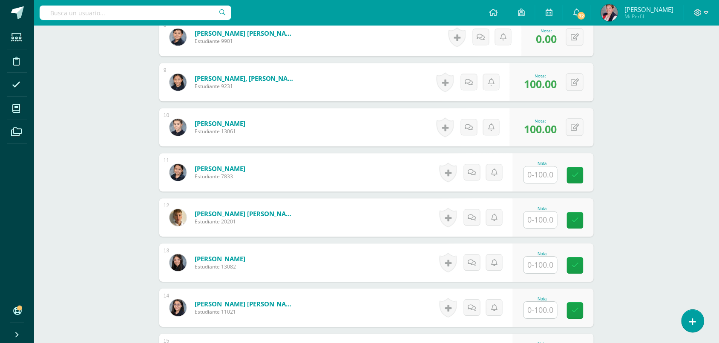
click at [533, 267] on input "text" at bounding box center [540, 265] width 33 height 17
type input "70"
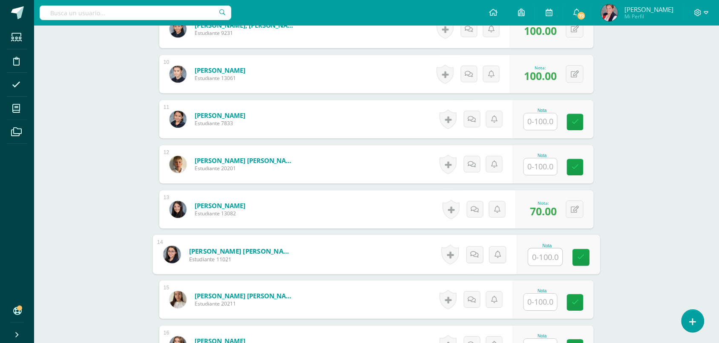
click at [537, 253] on input "text" at bounding box center [545, 257] width 34 height 17
type input "0"
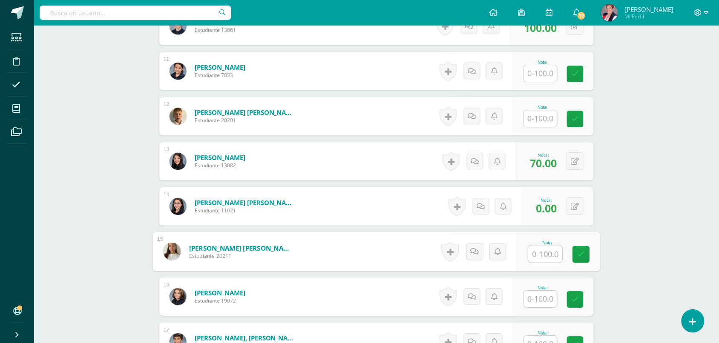
scroll to position [807, 0]
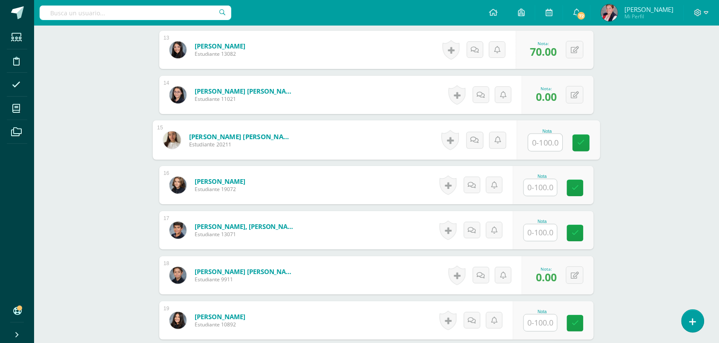
click at [550, 141] on input "text" at bounding box center [545, 142] width 34 height 17
type input "90"
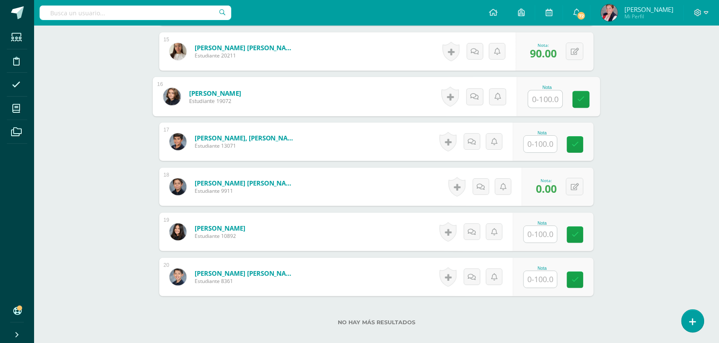
scroll to position [893, 0]
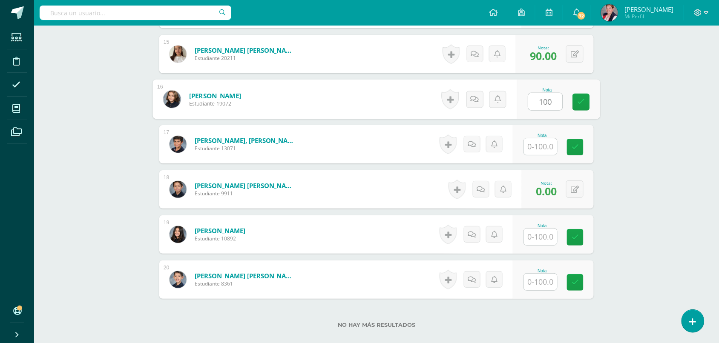
type input "100"
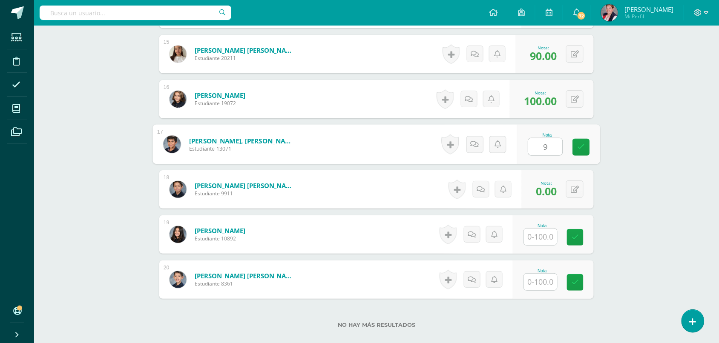
type input "95"
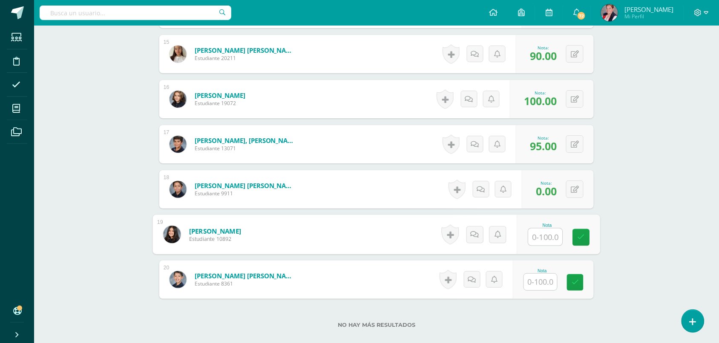
click at [524, 239] on div "Nota" at bounding box center [558, 235] width 83 height 40
type input "100"
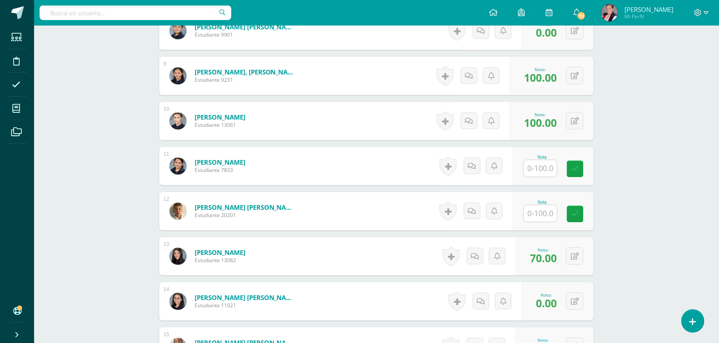
scroll to position [574, 0]
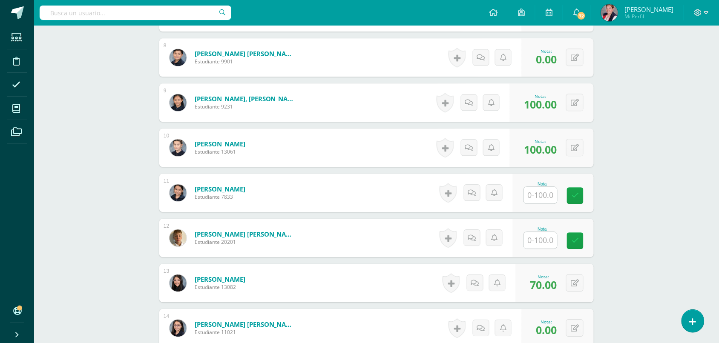
click at [541, 196] on input "text" at bounding box center [540, 195] width 33 height 17
type input "95"
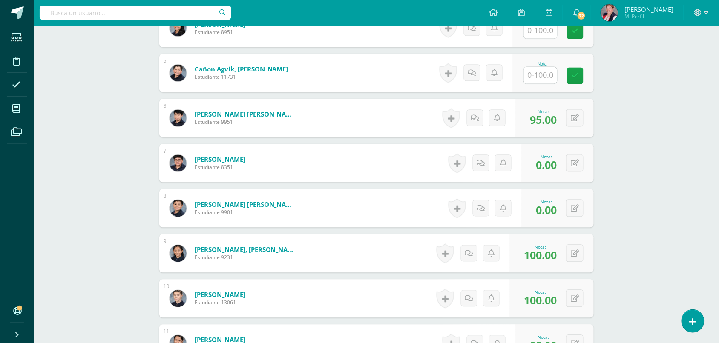
scroll to position [361, 0]
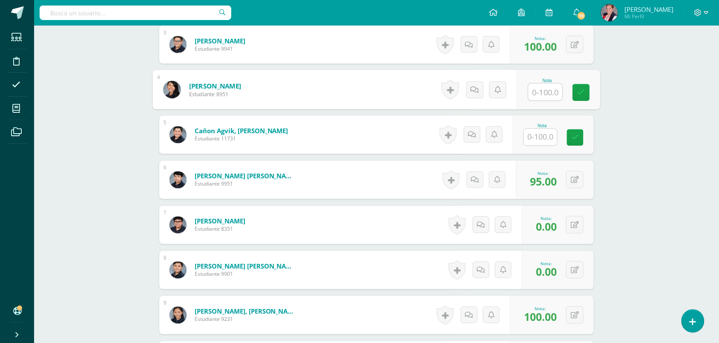
click at [543, 92] on input "text" at bounding box center [545, 92] width 34 height 17
type input "4rfv b100"
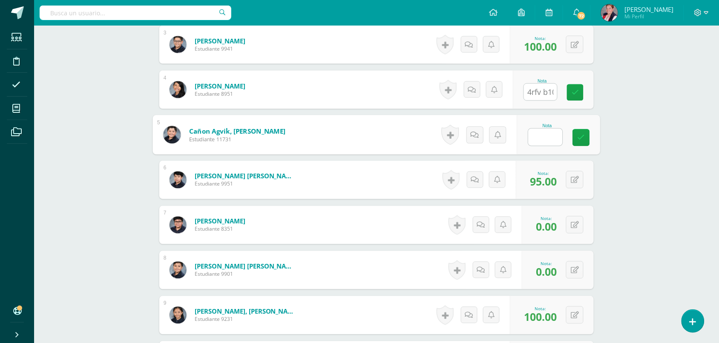
type input "4.00"
click at [581, 92] on button at bounding box center [574, 89] width 17 height 17
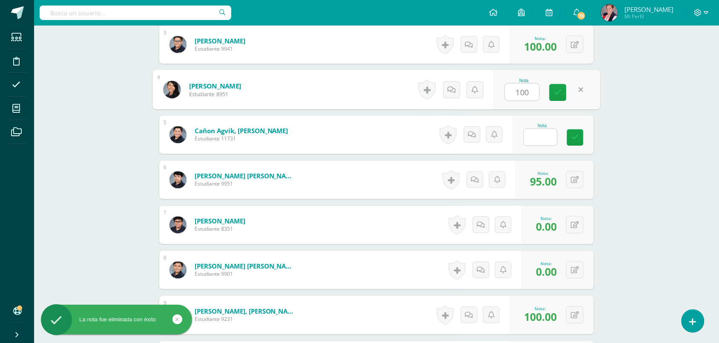
type input "100"
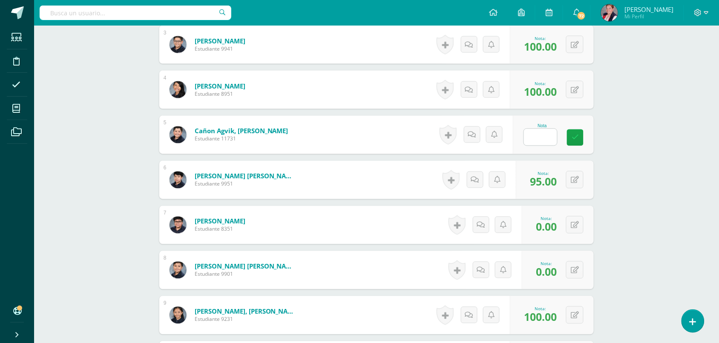
click at [709, 135] on div "Matemática Sexto Primaria "B" Herramientas Detalle de asistencias Actividad Anu…" at bounding box center [376, 297] width 685 height 1264
click at [662, 133] on div "Matemática Sexto Primaria "B" Herramientas Detalle de asistencias Actividad Anu…" at bounding box center [376, 297] width 685 height 1264
click at [540, 131] on input "text" at bounding box center [540, 137] width 33 height 17
type input "100"
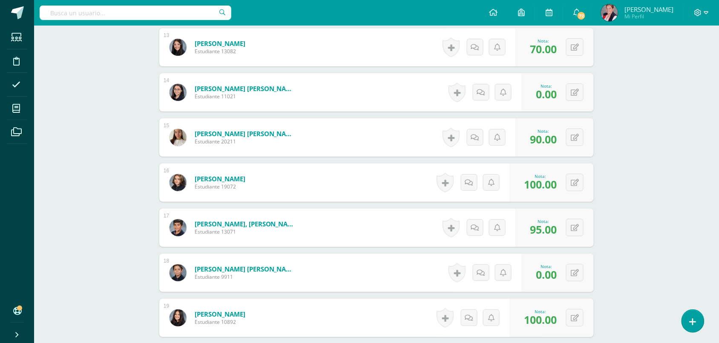
scroll to position [946, 0]
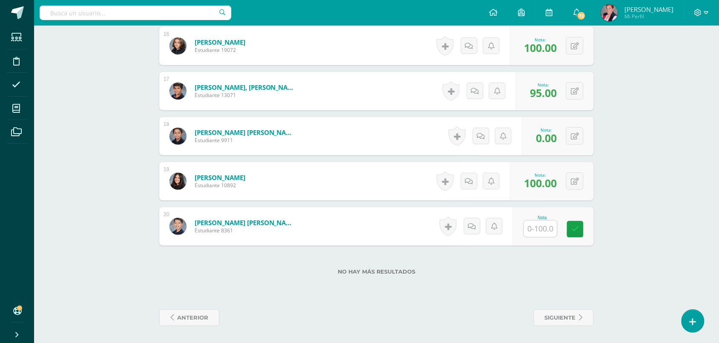
click at [552, 229] on input "text" at bounding box center [540, 229] width 33 height 17
type input "95"
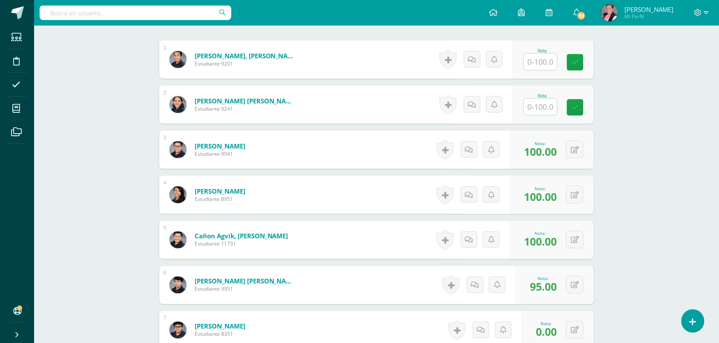
scroll to position [254, 0]
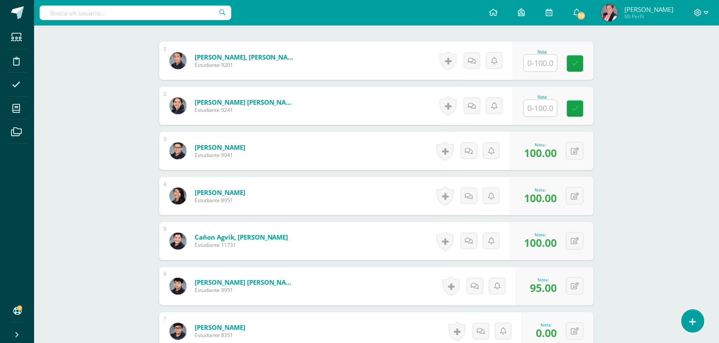
click at [534, 111] on input "text" at bounding box center [540, 108] width 33 height 17
type input "100"
click at [541, 60] on input "text" at bounding box center [540, 63] width 33 height 17
type input "100"
click at [12, 20] on link at bounding box center [17, 13] width 34 height 26
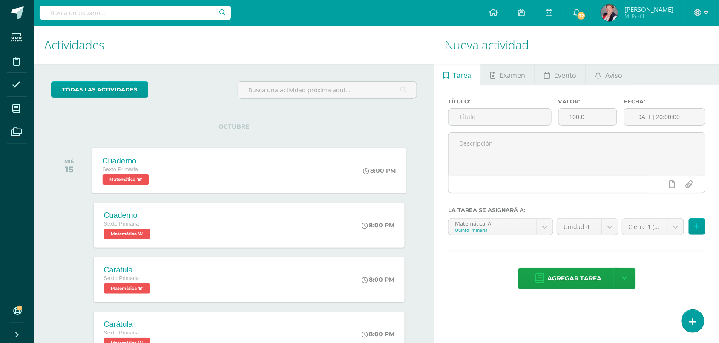
click at [186, 169] on div "Cuaderno Sexto Primaria Matemática 'B' 8:00 PM [GEOGRAPHIC_DATA] Matemática Car…" at bounding box center [249, 171] width 314 height 46
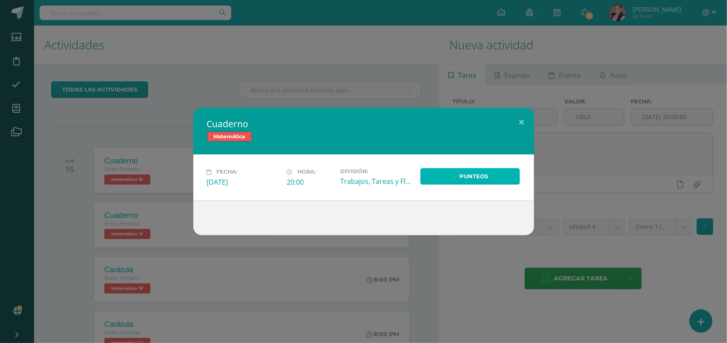
click at [452, 181] on link "Punteos" at bounding box center [470, 176] width 100 height 17
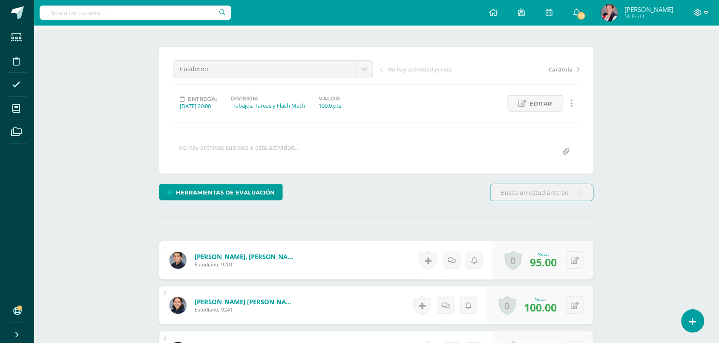
scroll to position [54, 0]
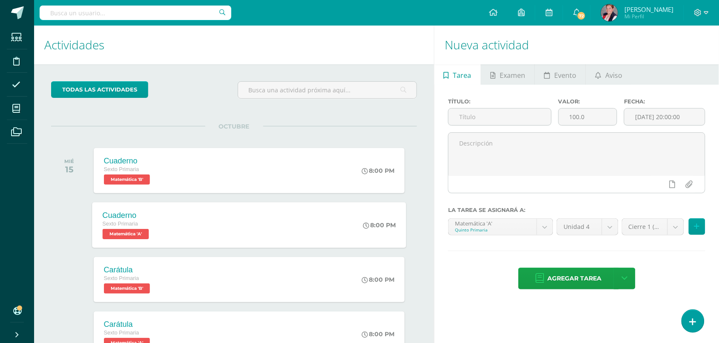
click at [161, 219] on div "Cuaderno Sexto Primaria Matemática 'A'" at bounding box center [126, 225] width 69 height 46
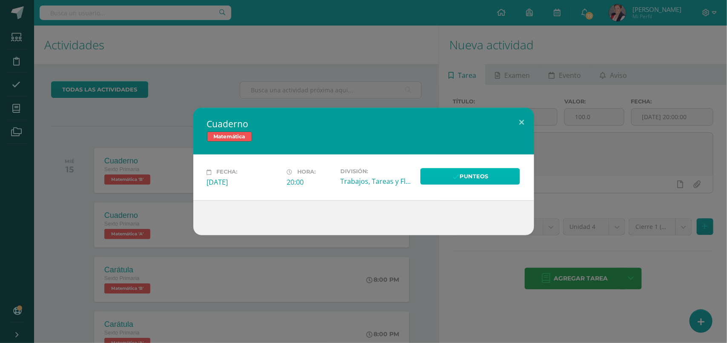
click at [448, 184] on link "Punteos" at bounding box center [470, 176] width 100 height 17
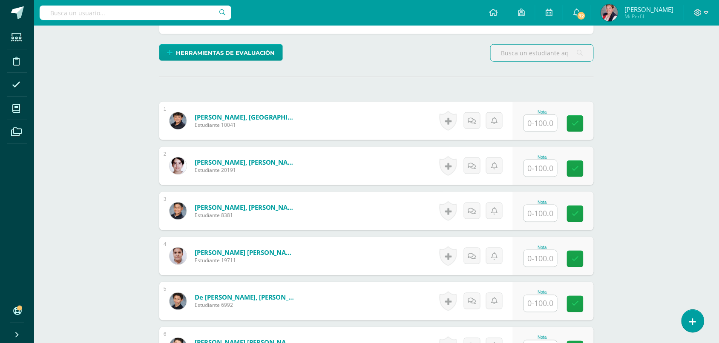
scroll to position [214, 0]
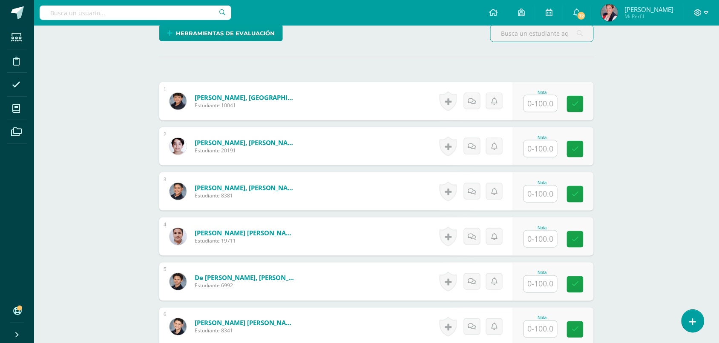
click at [543, 108] on input "text" at bounding box center [540, 103] width 33 height 17
type input "70"
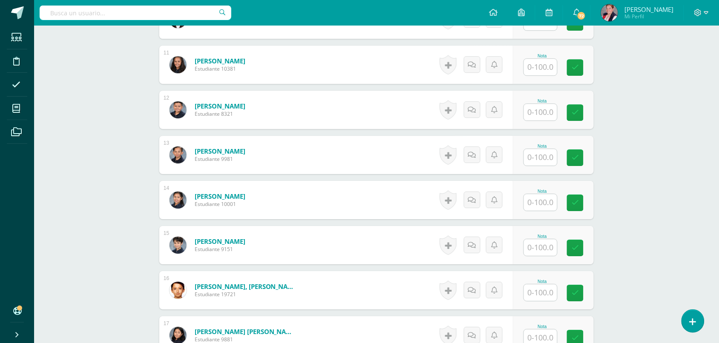
scroll to position [901, 0]
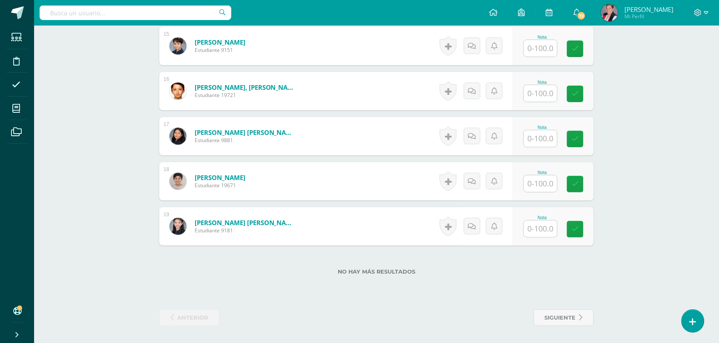
click at [546, 225] on input "text" at bounding box center [540, 229] width 33 height 17
type input "95"
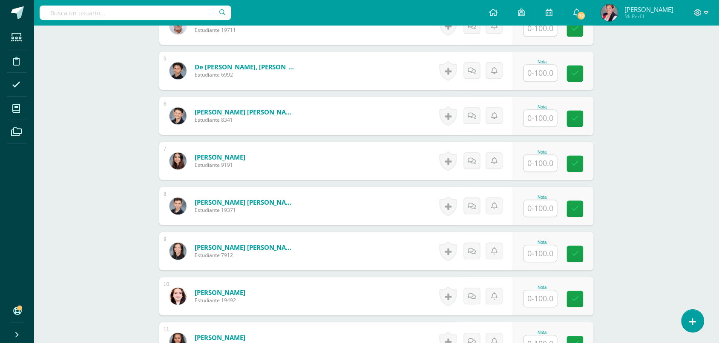
scroll to position [369, 0]
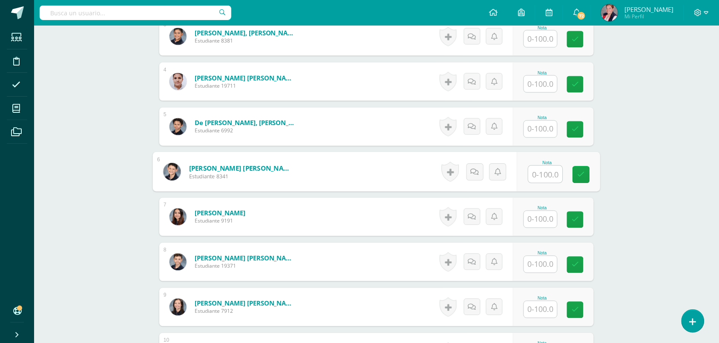
click at [541, 178] on input "text" at bounding box center [545, 174] width 34 height 17
type input "65"
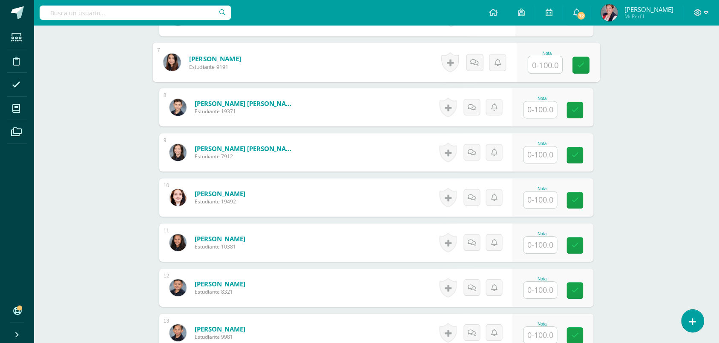
scroll to position [528, 0]
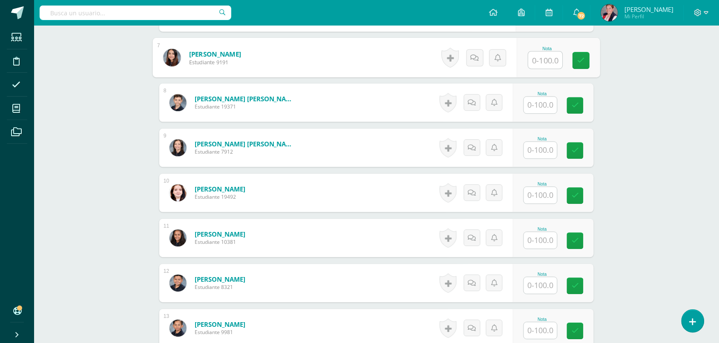
click at [554, 241] on input "text" at bounding box center [540, 240] width 33 height 17
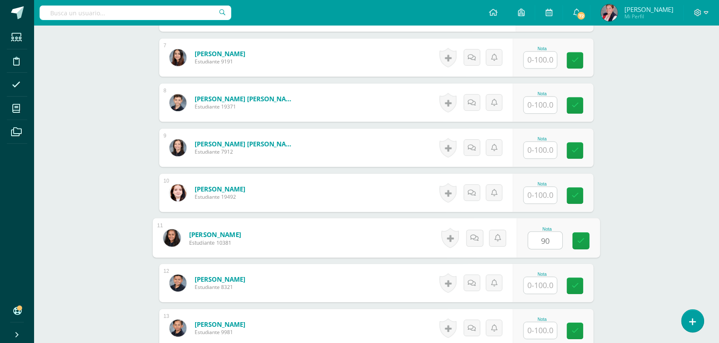
type input "90"
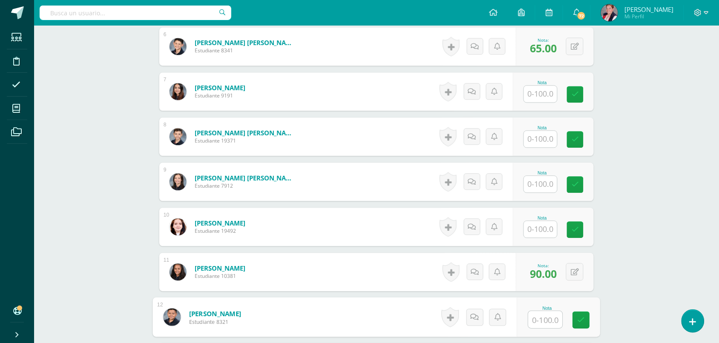
scroll to position [475, 0]
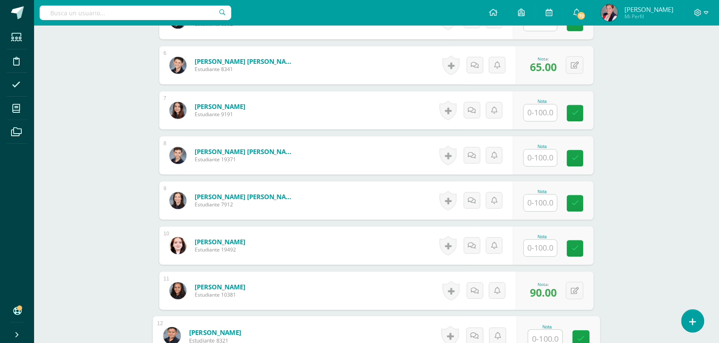
click at [539, 111] on input "text" at bounding box center [540, 113] width 33 height 17
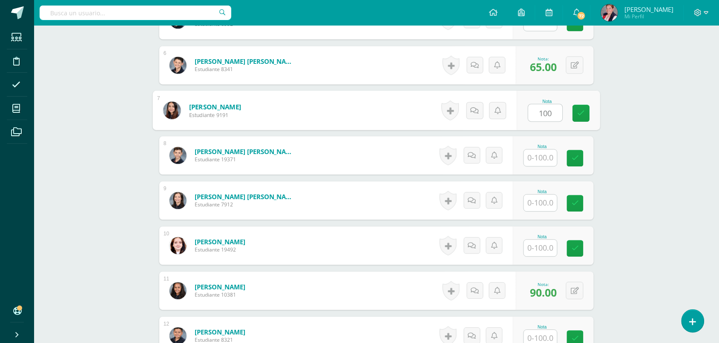
type input "100"
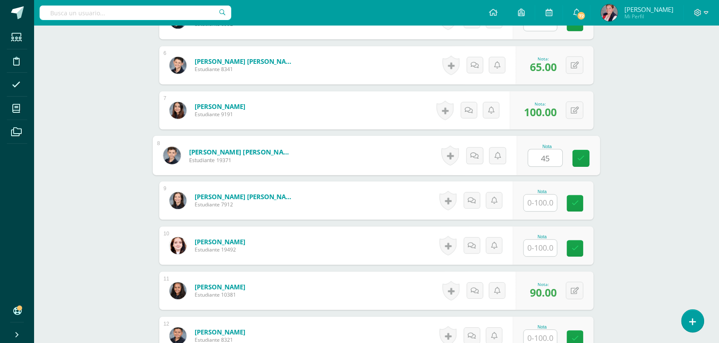
type input "45"
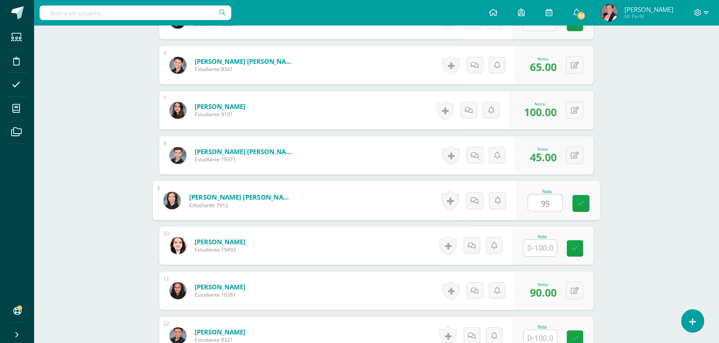
type input "9"
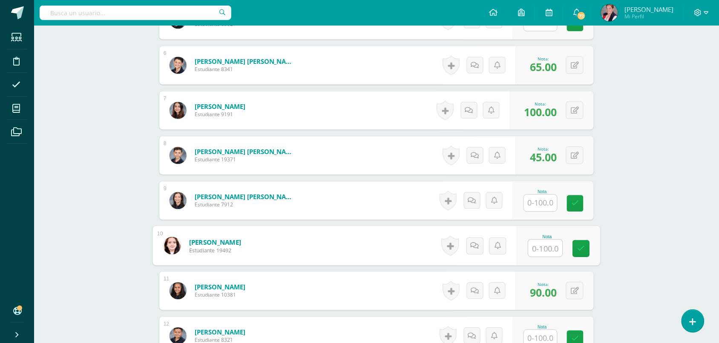
click at [539, 252] on input "text" at bounding box center [545, 248] width 34 height 17
click at [570, 250] on div "0 Logros Logros obtenidos Aún no hay logros agregados Nota: 95.00" at bounding box center [560, 247] width 80 height 40
click at [578, 247] on icon at bounding box center [581, 245] width 9 height 7
type input "0"
type input "70"
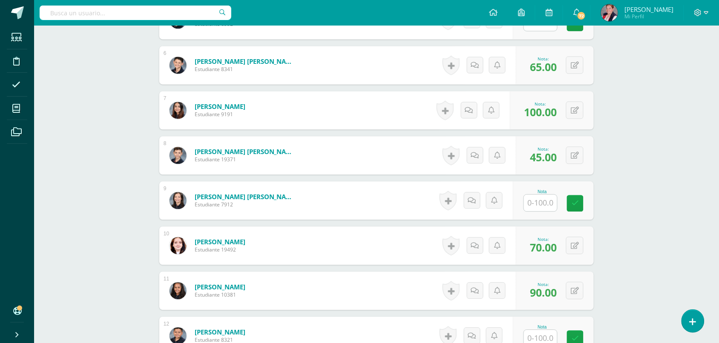
click at [695, 111] on div "Matemática Sexto Primaria "A" Herramientas Detalle de asistencias Actividad Anu…" at bounding box center [376, 159] width 685 height 1219
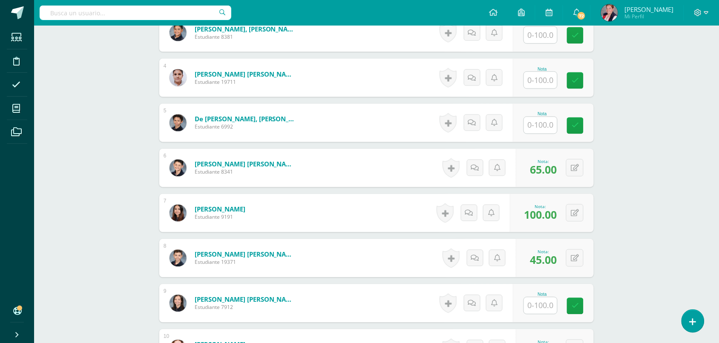
scroll to position [369, 0]
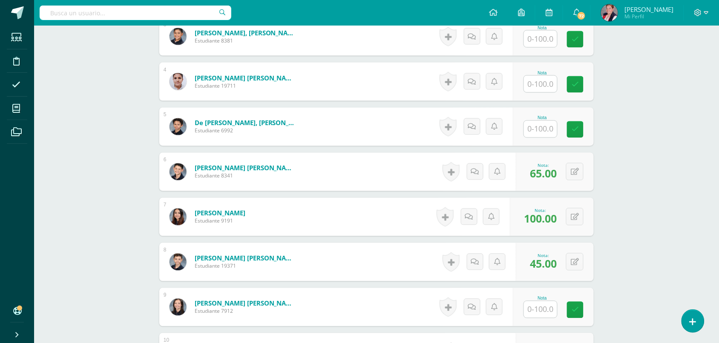
click at [536, 118] on div "Nota" at bounding box center [541, 118] width 37 height 5
click at [536, 128] on input "text" at bounding box center [540, 129] width 33 height 17
type input "90"
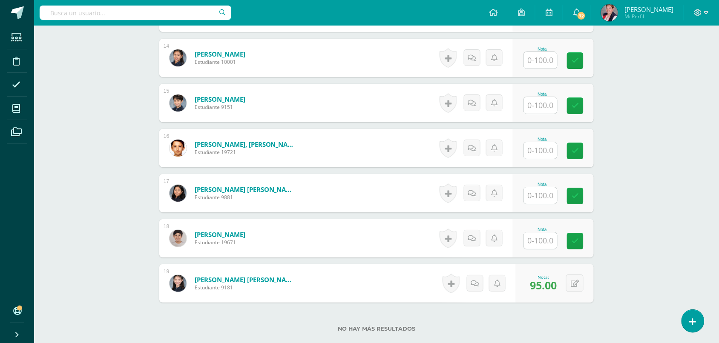
scroll to position [848, 0]
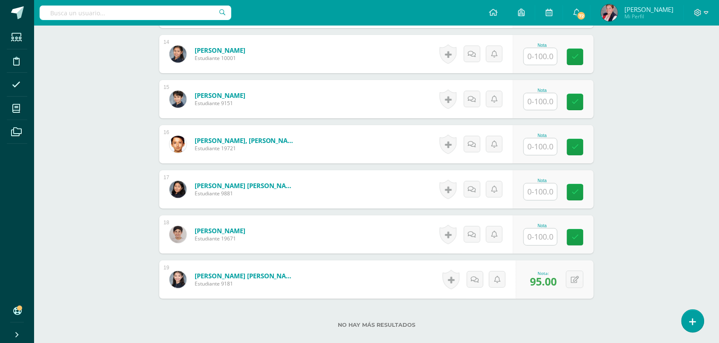
click at [543, 245] on input "text" at bounding box center [540, 237] width 33 height 17
click at [540, 244] on input "text" at bounding box center [545, 237] width 34 height 17
type input "75"
click at [531, 188] on input "text" at bounding box center [545, 192] width 34 height 17
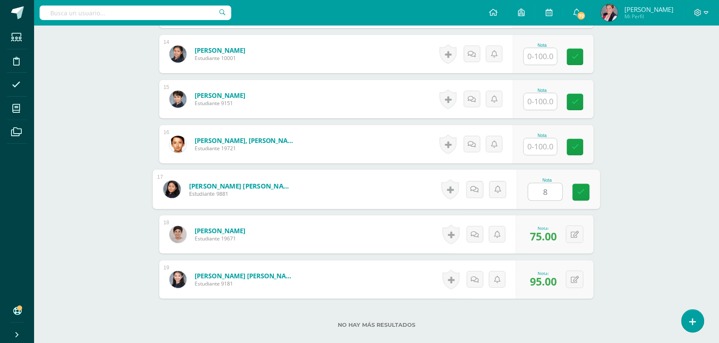
type input "85"
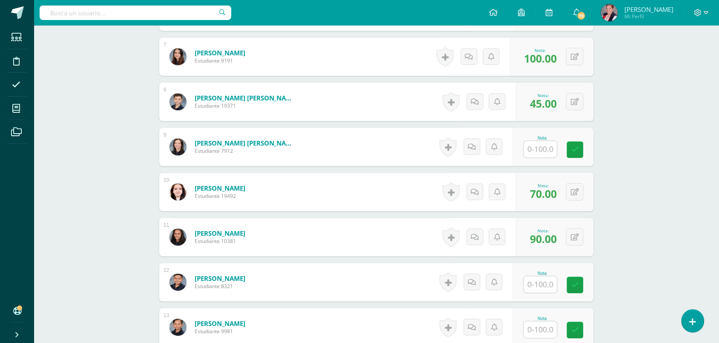
scroll to position [528, 0]
click at [551, 135] on div "Nota" at bounding box center [553, 148] width 81 height 38
click at [539, 164] on div "Nota" at bounding box center [553, 148] width 81 height 38
click at [539, 156] on input "text" at bounding box center [540, 150] width 33 height 17
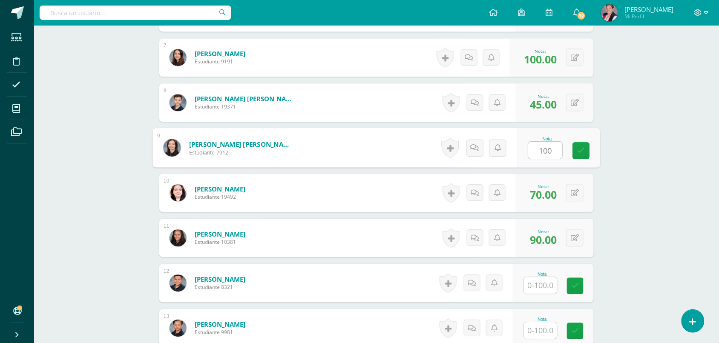
type input "100"
click at [662, 143] on div "Matemática Sexto Primaria "A" Herramientas Detalle de asistencias Actividad Anu…" at bounding box center [376, 106] width 685 height 1219
click at [684, 182] on div "Matemática Sexto Primaria "A" Herramientas Detalle de asistencias Actividad Anu…" at bounding box center [376, 106] width 685 height 1219
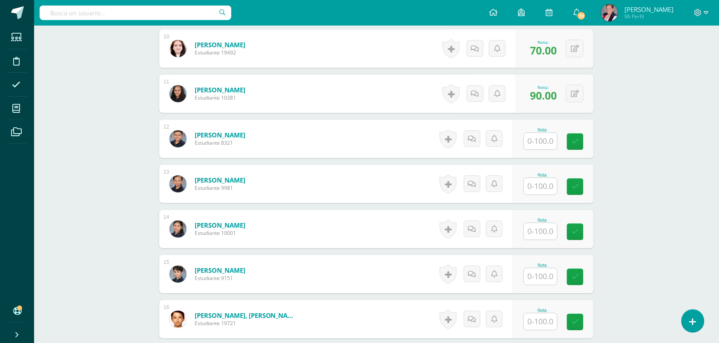
scroll to position [692, 0]
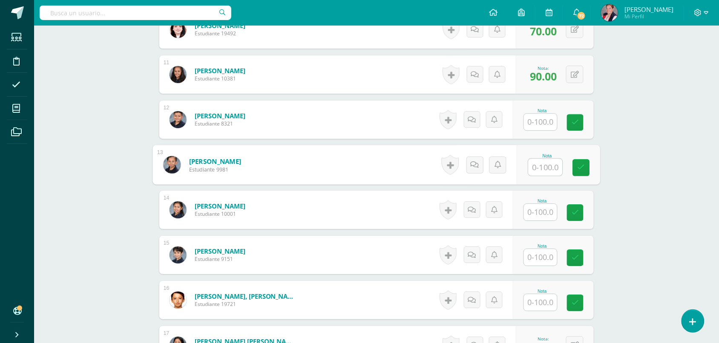
click at [554, 165] on input "text" at bounding box center [545, 167] width 34 height 17
type input "65"
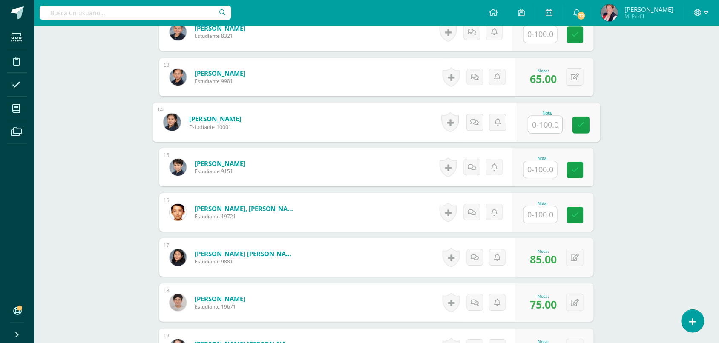
scroll to position [798, 0]
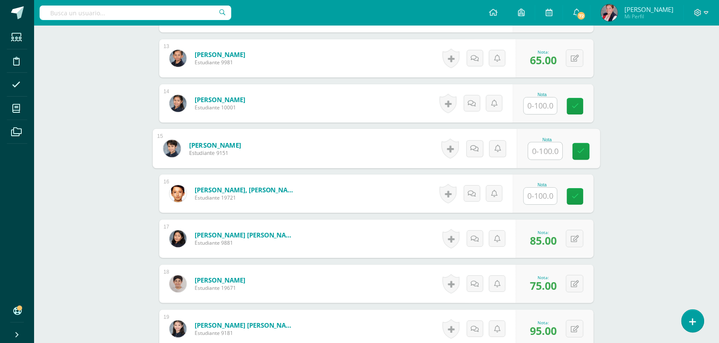
click at [537, 143] on input "text" at bounding box center [545, 151] width 34 height 17
type input "45"
click at [532, 114] on div at bounding box center [540, 105] width 34 height 17
click at [535, 109] on input "text" at bounding box center [540, 106] width 33 height 17
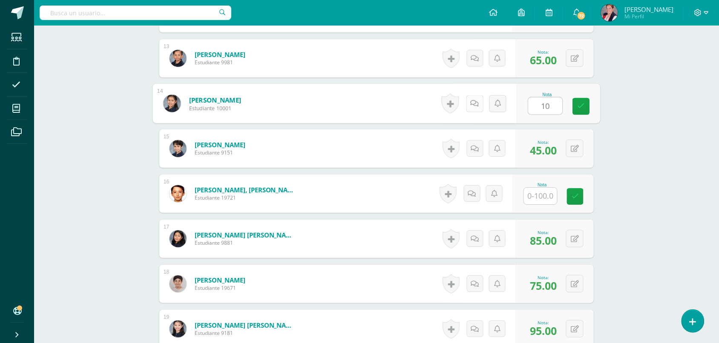
type input "100"
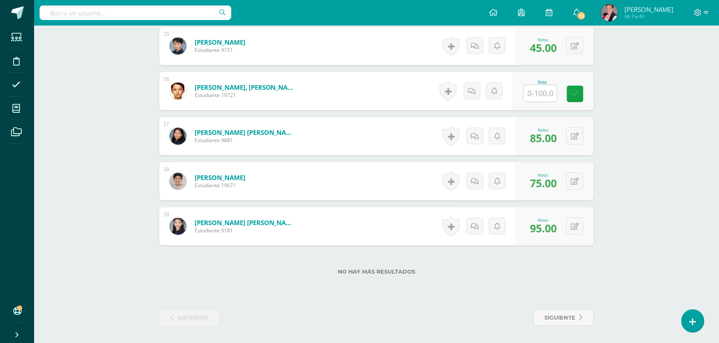
click at [532, 93] on input "text" at bounding box center [540, 93] width 33 height 17
type input "75"
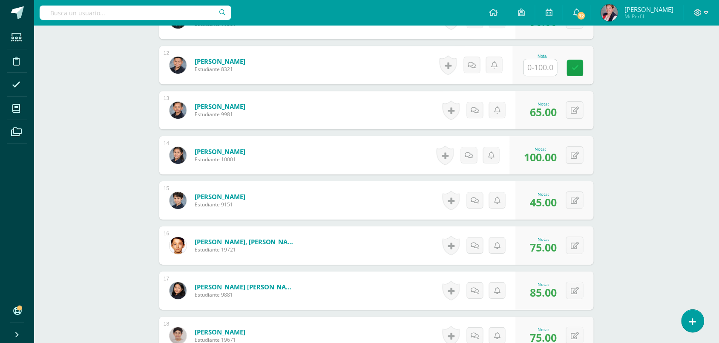
scroll to position [688, 0]
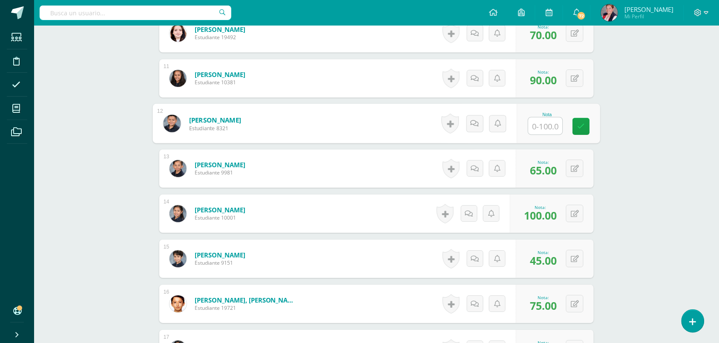
drag, startPoint x: 541, startPoint y: 123, endPoint x: 484, endPoint y: 128, distance: 57.7
click at [535, 123] on input "text" at bounding box center [545, 126] width 34 height 17
type input "90"
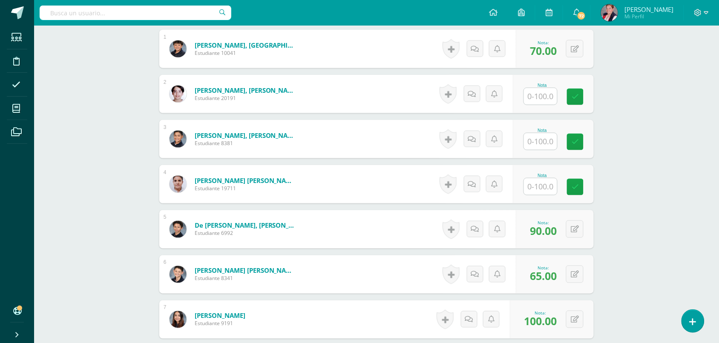
scroll to position [262, 0]
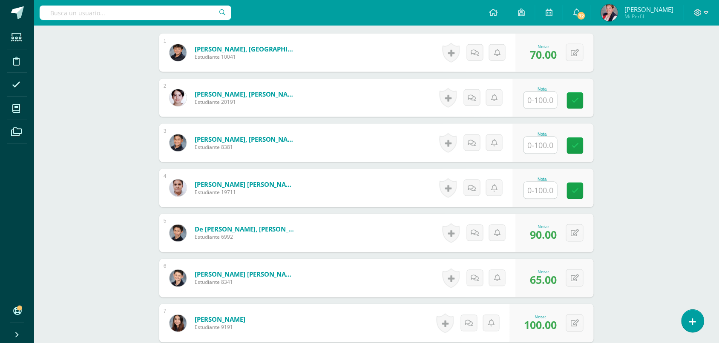
click at [542, 191] on input "text" at bounding box center [540, 190] width 33 height 17
type input "85"
click at [542, 146] on input "text" at bounding box center [540, 145] width 33 height 17
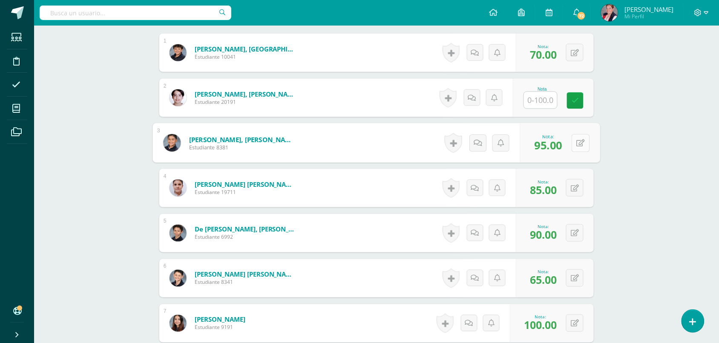
click at [580, 137] on button at bounding box center [580, 143] width 18 height 18
type input "90"
click at [527, 94] on div at bounding box center [540, 100] width 34 height 17
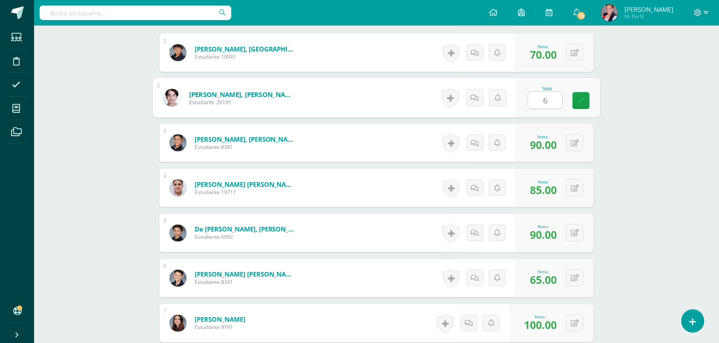
type input "65"
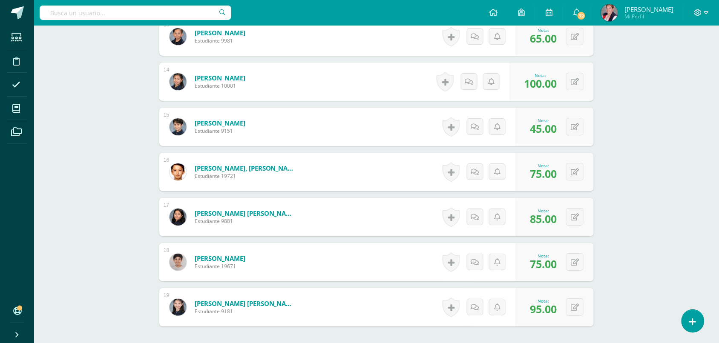
scroll to position [901, 0]
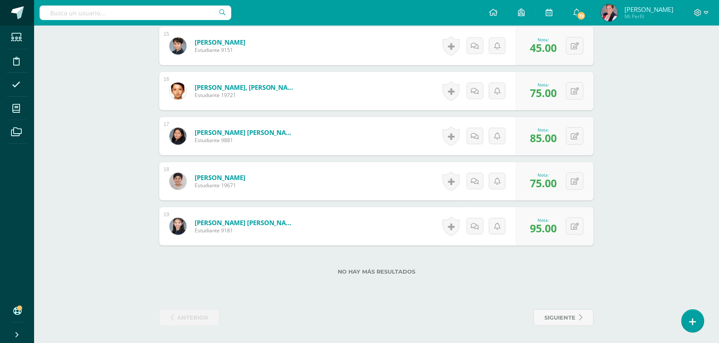
click at [22, 14] on span at bounding box center [17, 12] width 13 height 13
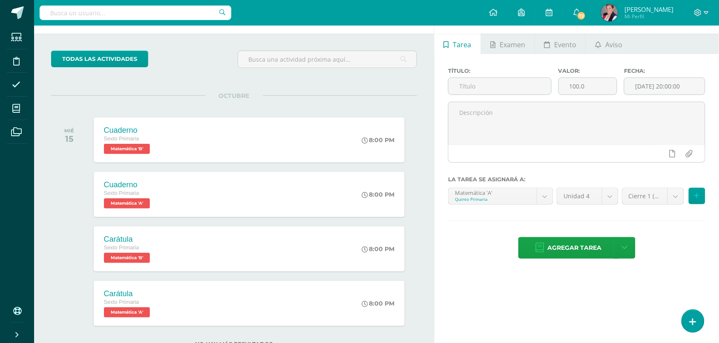
scroll to position [63, 0]
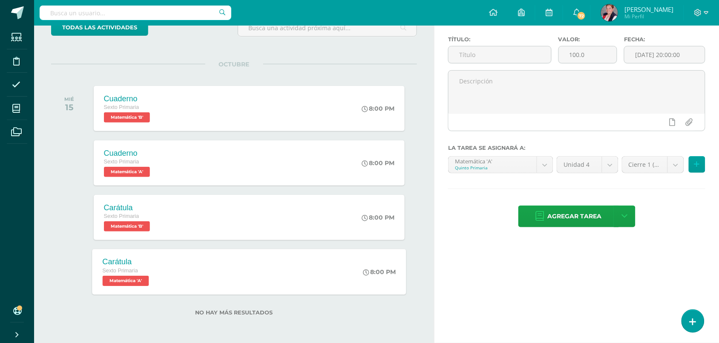
click at [244, 261] on div "Carátula Sexto Primaria Matemática 'A' 8:00 PM [GEOGRAPHIC_DATA] Matemática Car…" at bounding box center [249, 272] width 314 height 46
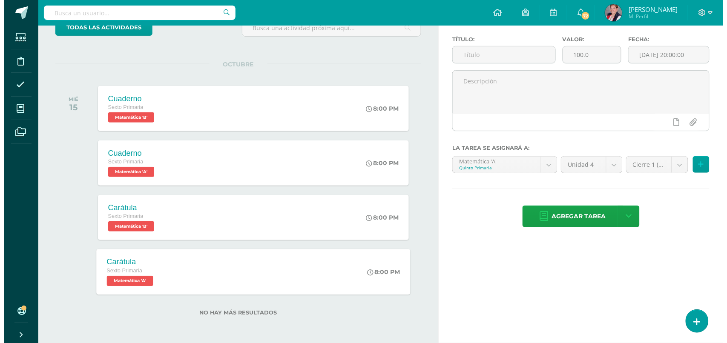
scroll to position [0, 0]
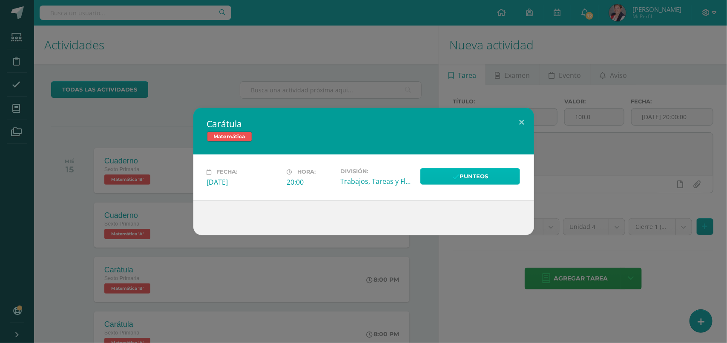
click at [475, 175] on link "Punteos" at bounding box center [470, 176] width 100 height 17
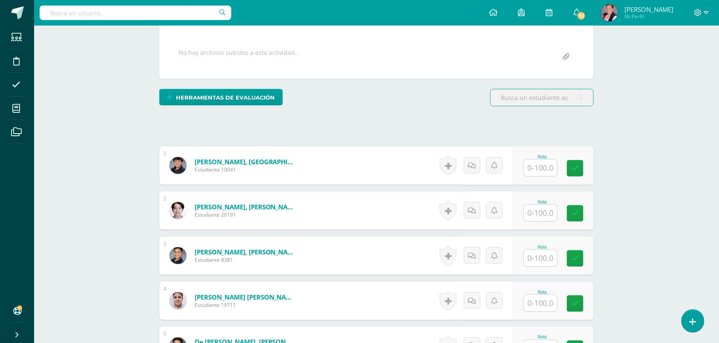
scroll to position [160, 0]
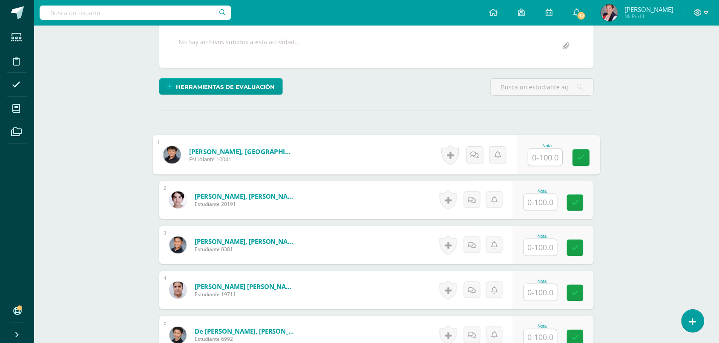
click at [537, 165] on input "text" at bounding box center [545, 157] width 34 height 17
type input "95"
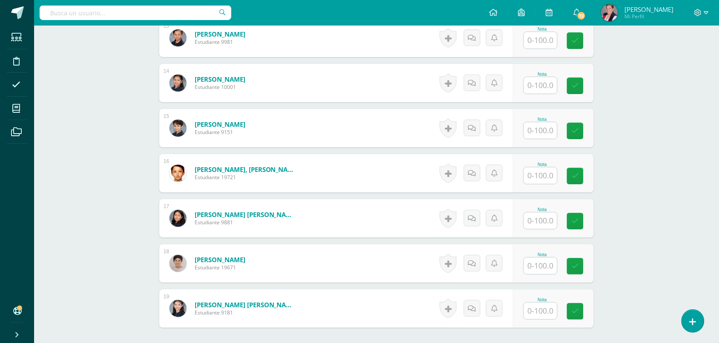
scroll to position [901, 0]
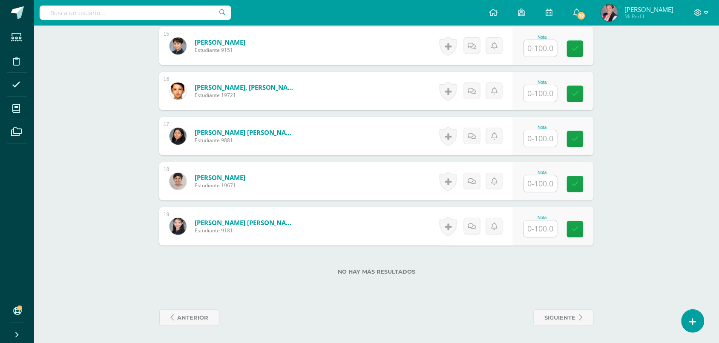
click at [539, 230] on input "text" at bounding box center [540, 229] width 33 height 17
type input "100"
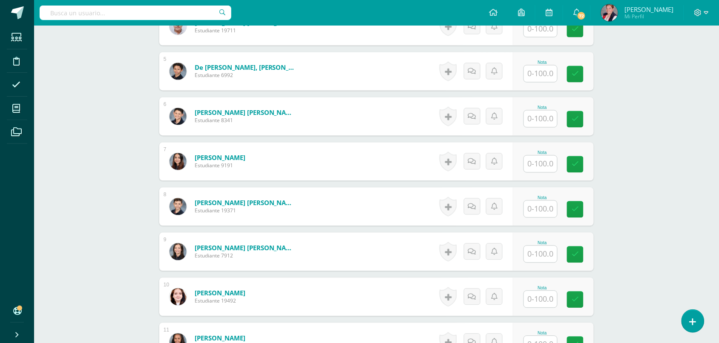
scroll to position [369, 0]
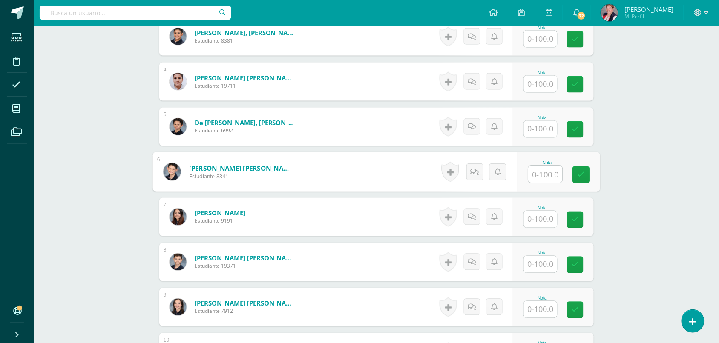
click at [548, 175] on input "text" at bounding box center [545, 174] width 34 height 17
type input "95"
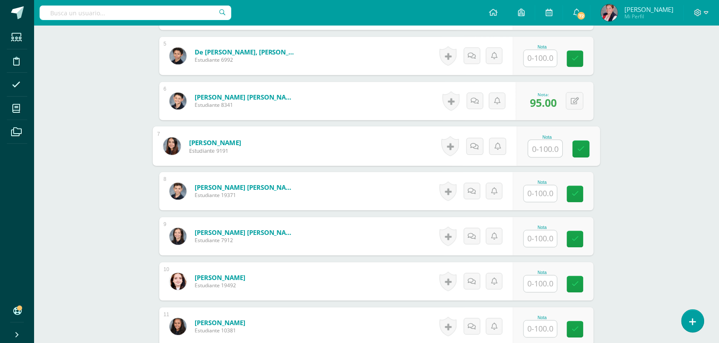
scroll to position [582, 0]
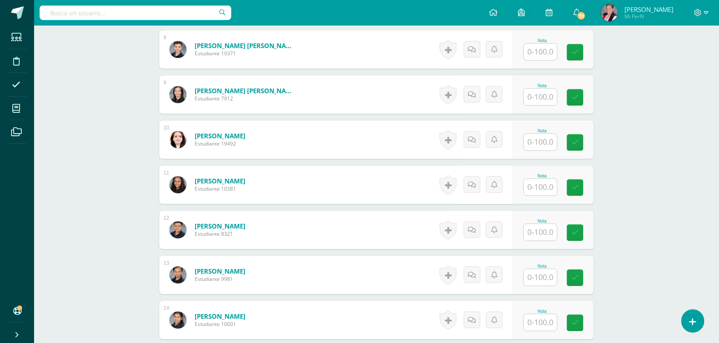
click at [539, 188] on input "text" at bounding box center [540, 187] width 33 height 17
type input "100"
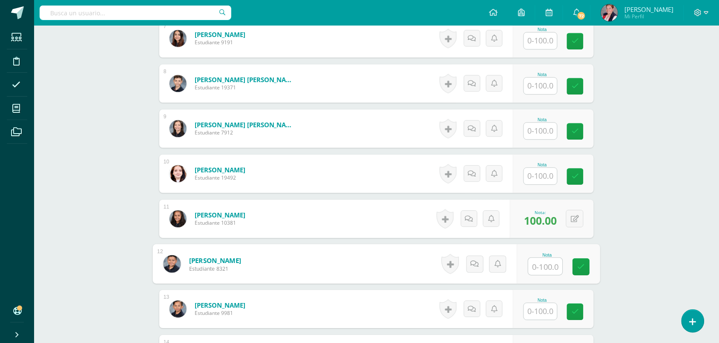
scroll to position [528, 0]
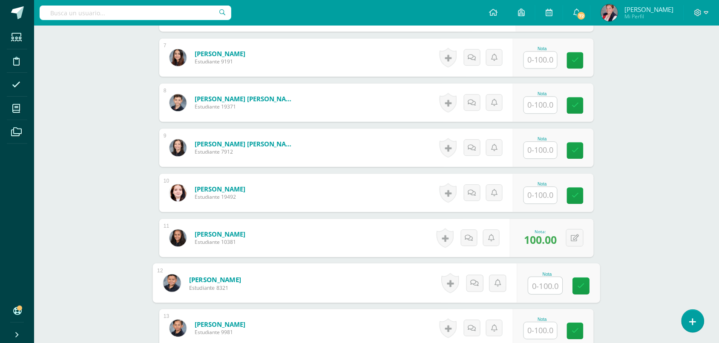
click at [531, 60] on input "text" at bounding box center [540, 60] width 33 height 17
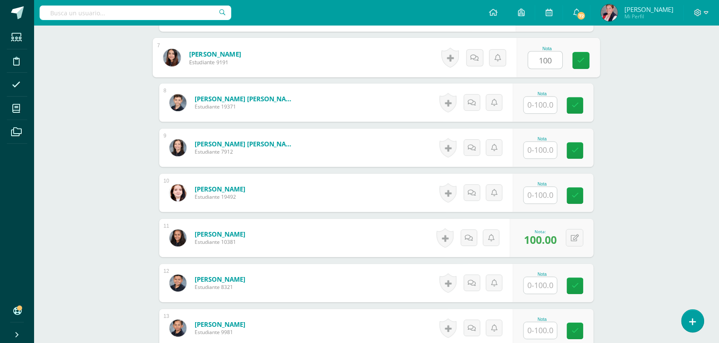
type input "100"
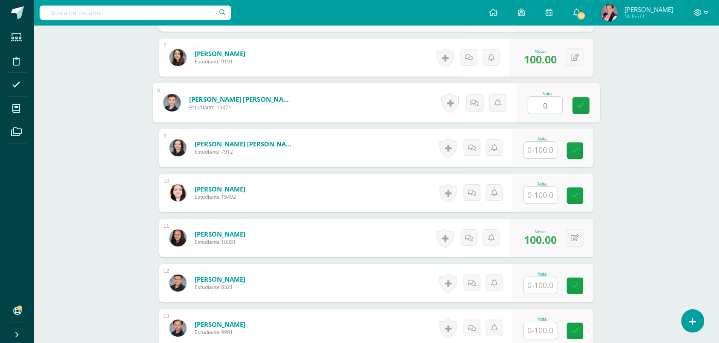
type input "0"
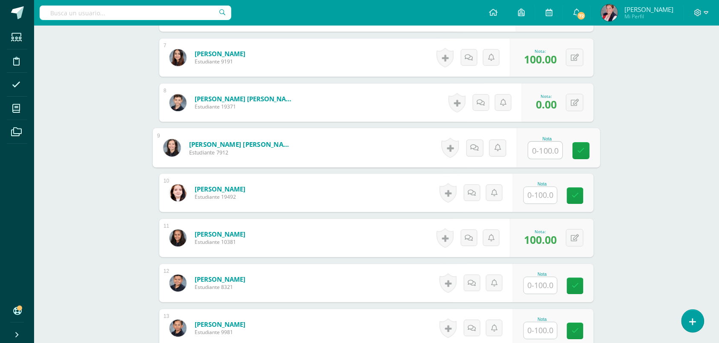
click at [554, 188] on input "text" at bounding box center [540, 195] width 33 height 17
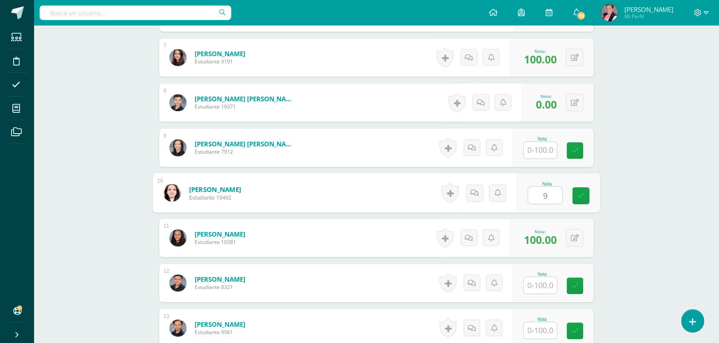
type input "95"
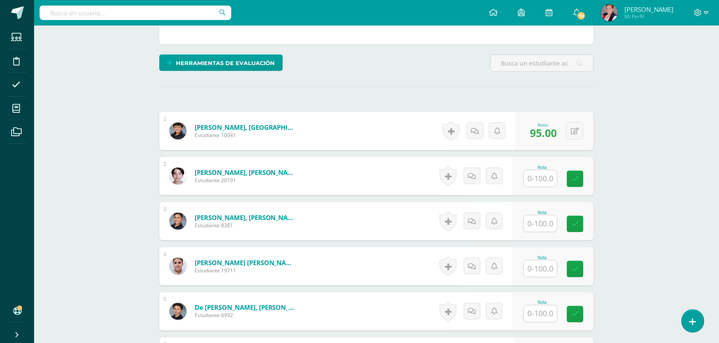
scroll to position [369, 0]
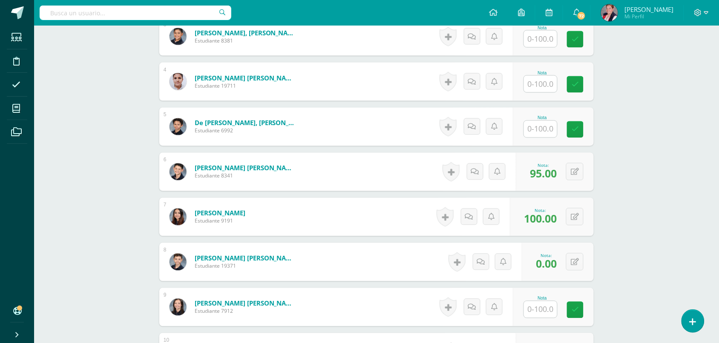
click at [558, 131] on div "Nota" at bounding box center [541, 127] width 37 height 22
click at [549, 129] on input "text" at bounding box center [545, 129] width 34 height 17
type input "95"
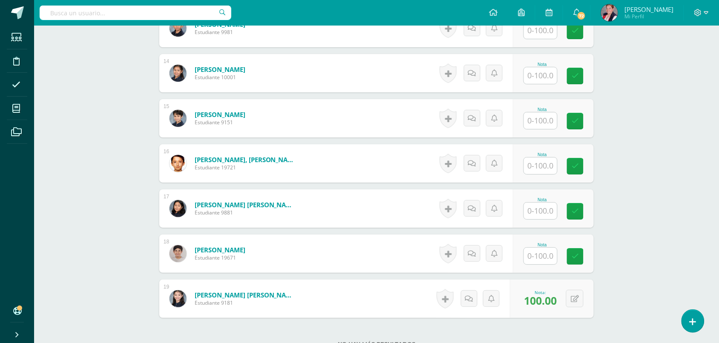
scroll to position [848, 0]
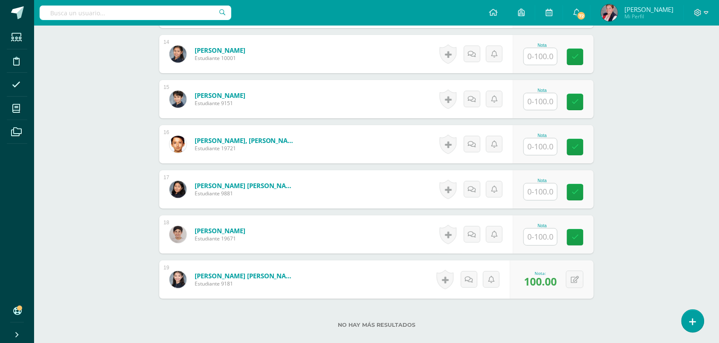
click at [525, 240] on div "Nota" at bounding box center [553, 234] width 81 height 38
type input "95"
click at [554, 186] on input "text" at bounding box center [545, 192] width 34 height 17
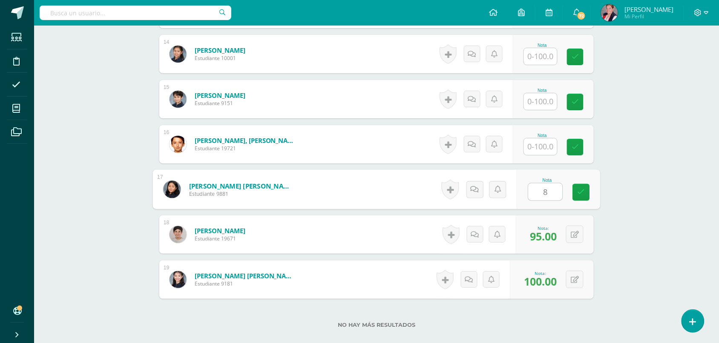
type input "80"
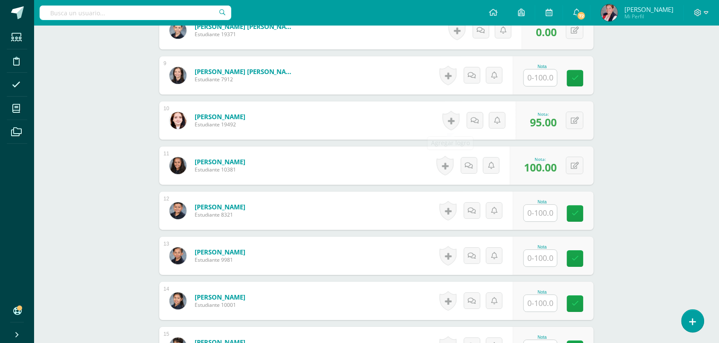
scroll to position [582, 0]
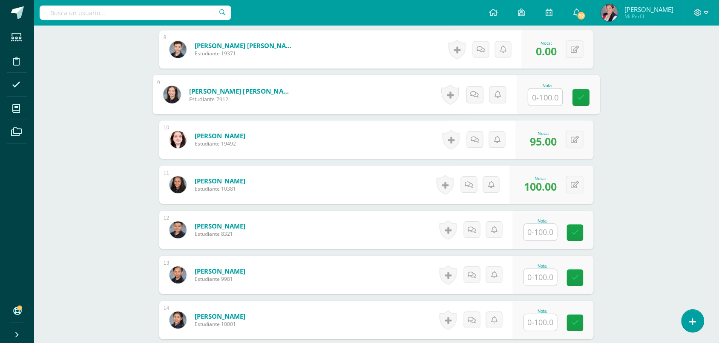
click at [548, 95] on input "text" at bounding box center [545, 97] width 34 height 17
type input "90"
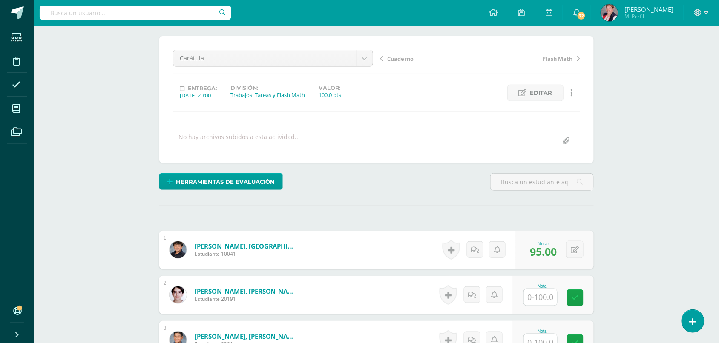
scroll to position [266, 0]
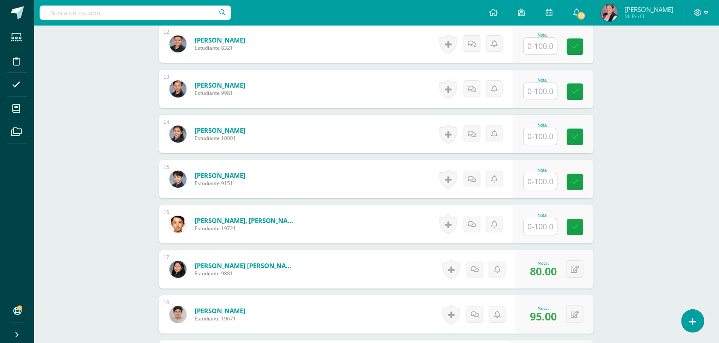
scroll to position [749, 0]
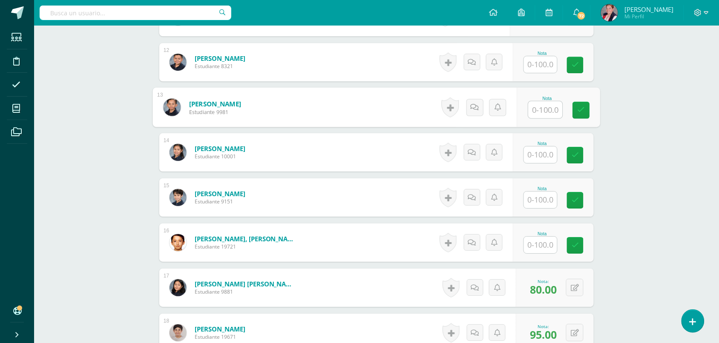
click at [539, 112] on input "text" at bounding box center [545, 109] width 34 height 17
type input "95"
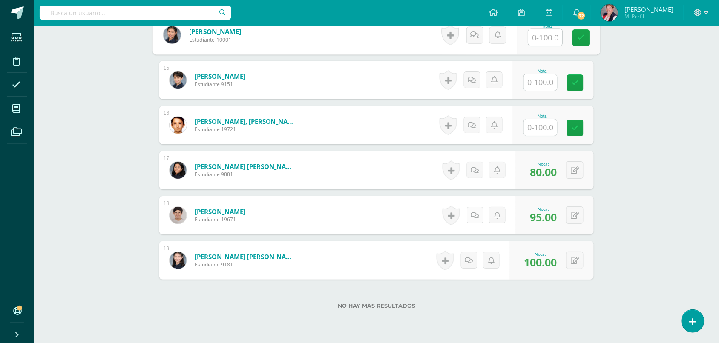
scroll to position [848, 0]
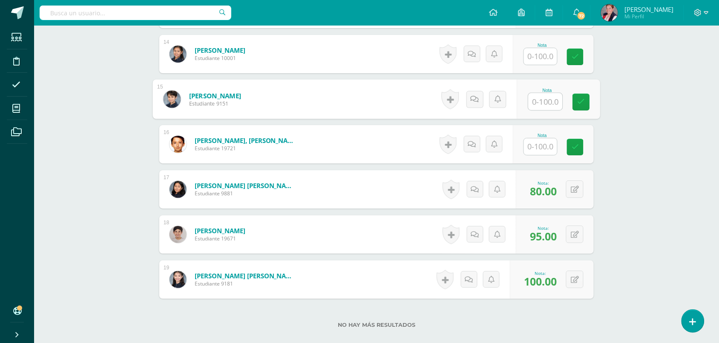
click at [539, 99] on input "text" at bounding box center [545, 101] width 34 height 17
type input "6"
type input "95"
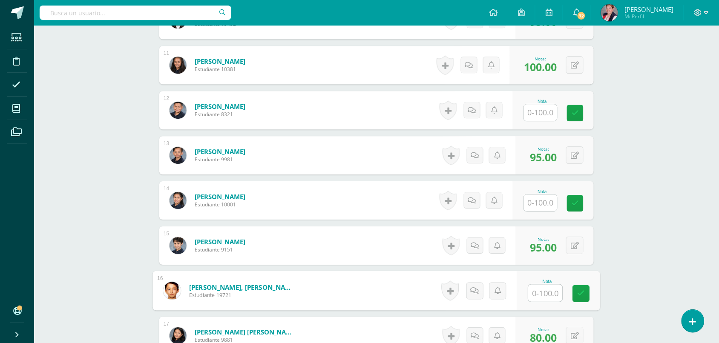
scroll to position [688, 0]
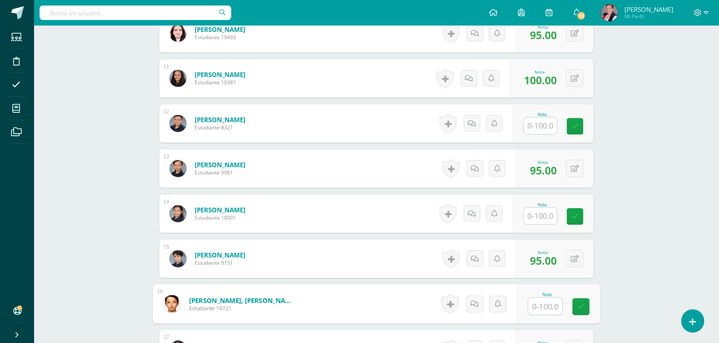
click at [546, 219] on input "text" at bounding box center [540, 216] width 33 height 17
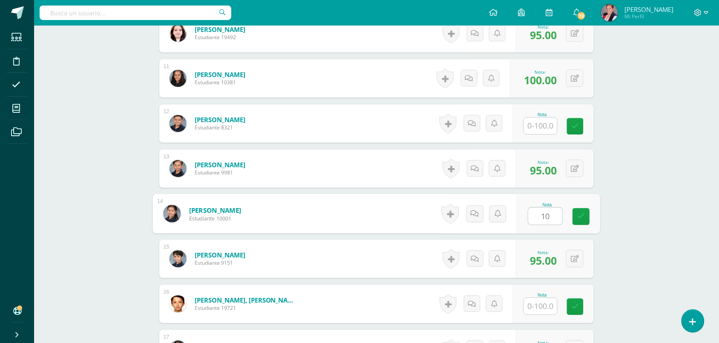
type input "100"
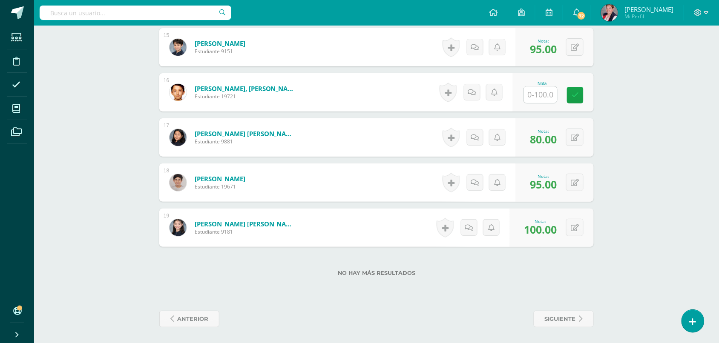
scroll to position [901, 0]
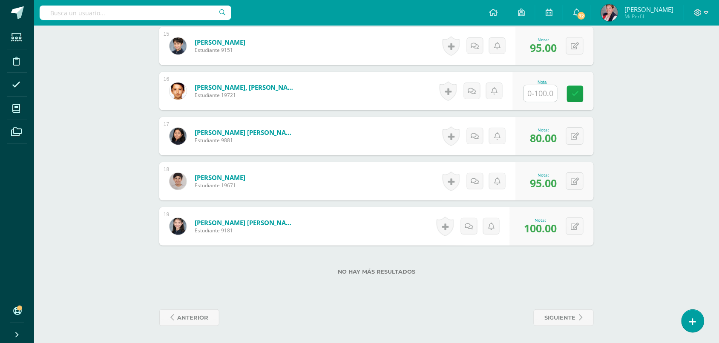
drag, startPoint x: 547, startPoint y: 89, endPoint x: 507, endPoint y: 50, distance: 56.3
click at [547, 87] on input "text" at bounding box center [540, 93] width 33 height 17
type input "100"
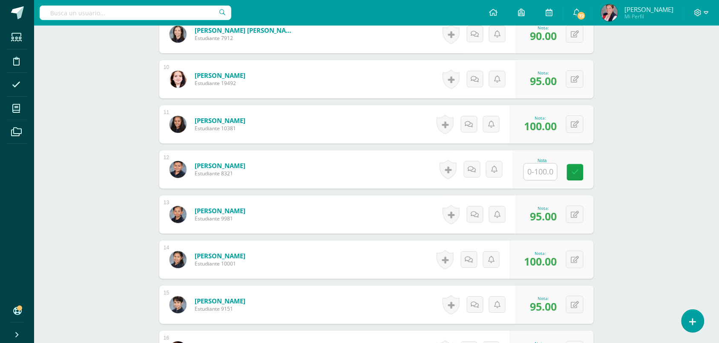
scroll to position [635, 0]
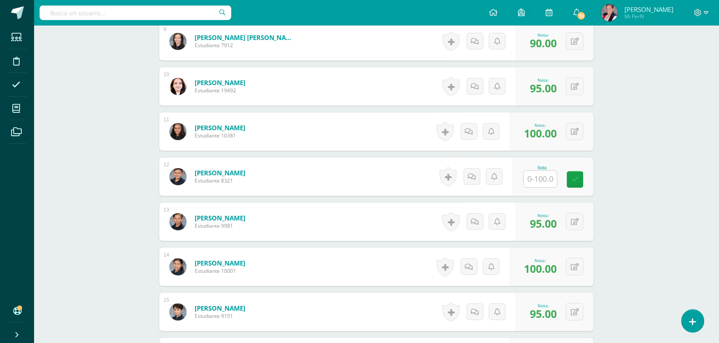
click at [533, 179] on input "text" at bounding box center [540, 179] width 33 height 17
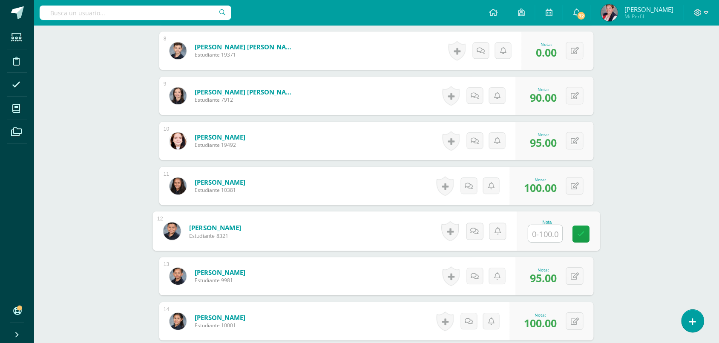
scroll to position [582, 0]
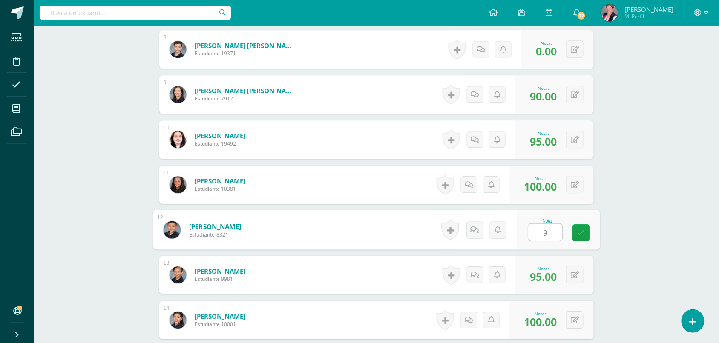
type input "95"
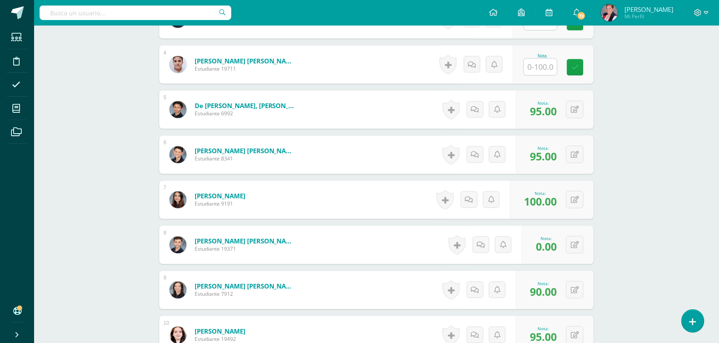
scroll to position [262, 0]
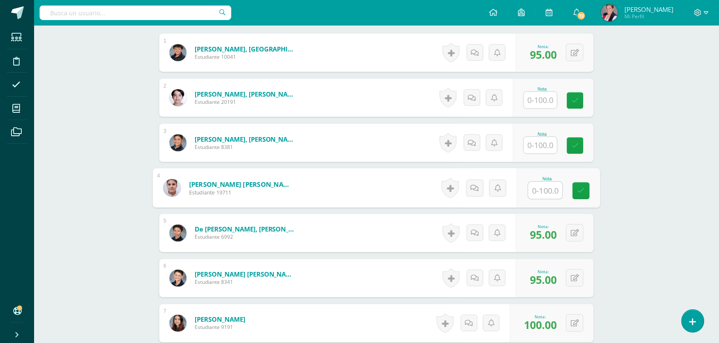
click at [551, 190] on input "text" at bounding box center [545, 190] width 34 height 17
type input "100"
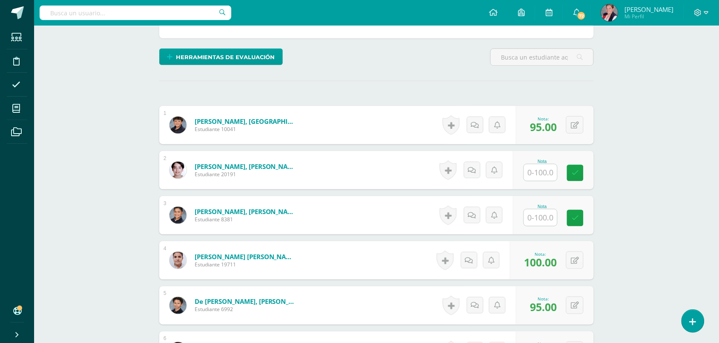
scroll to position [209, 0]
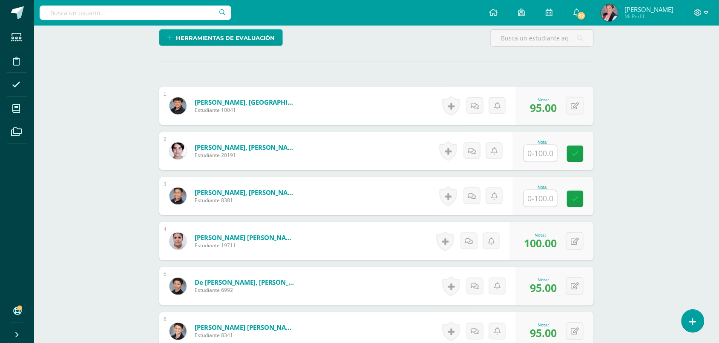
click at [539, 201] on input "text" at bounding box center [540, 198] width 33 height 17
type input "95"
click at [554, 151] on input "text" at bounding box center [540, 153] width 33 height 17
type input "90"
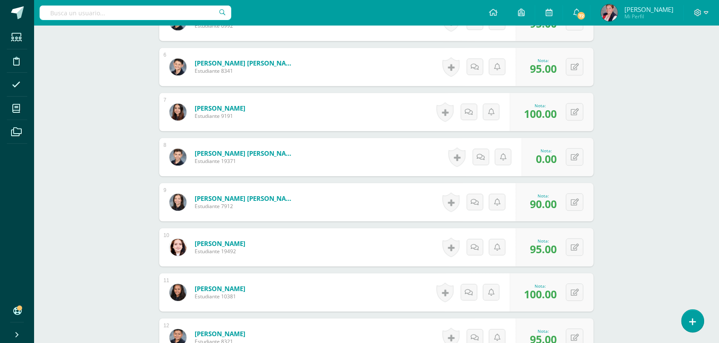
scroll to position [475, 0]
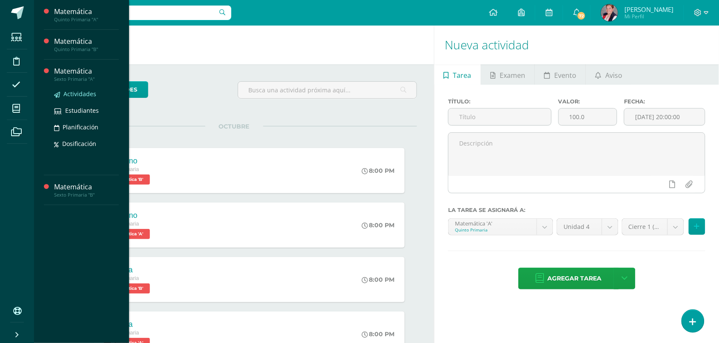
click at [75, 95] on span "Actividades" at bounding box center [79, 94] width 33 height 8
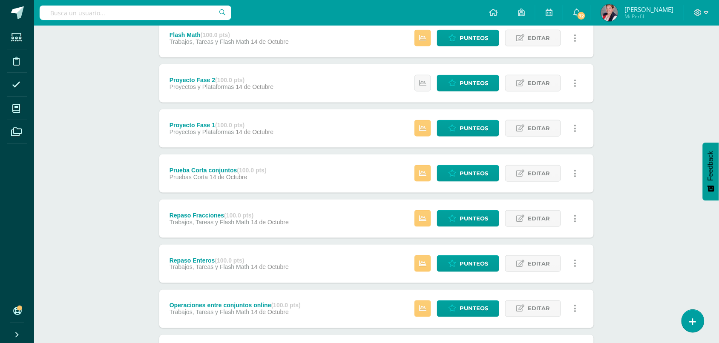
scroll to position [266, 0]
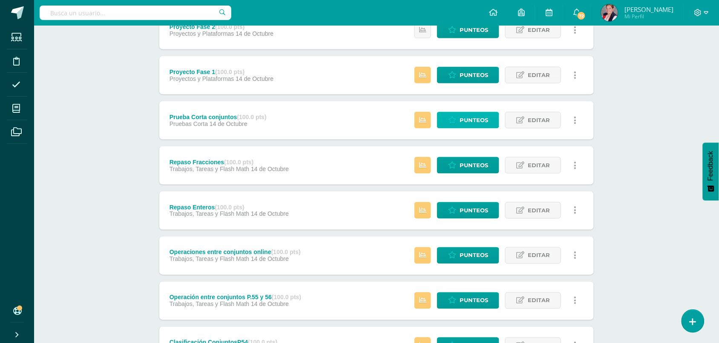
click at [487, 121] on span "Punteos" at bounding box center [473, 120] width 29 height 16
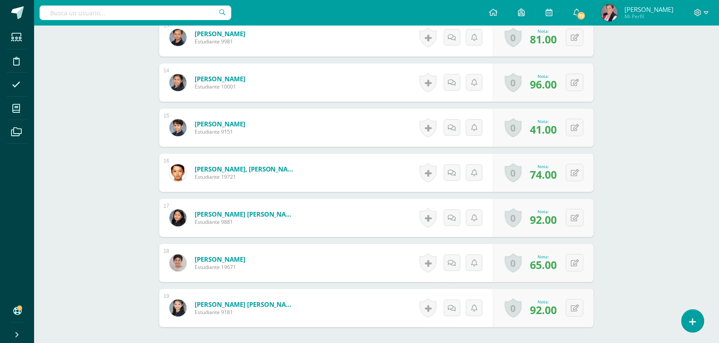
scroll to position [909, 0]
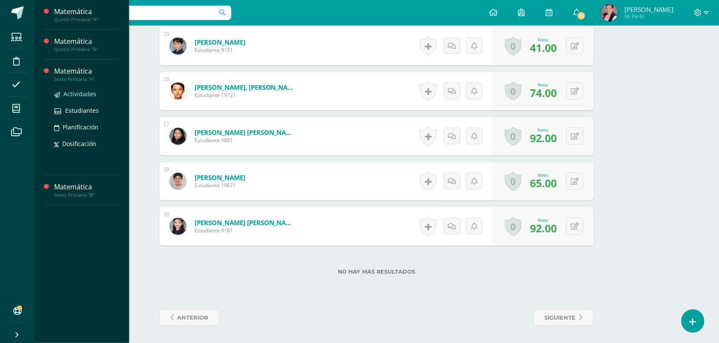
click at [69, 93] on span "Actividades" at bounding box center [79, 94] width 33 height 8
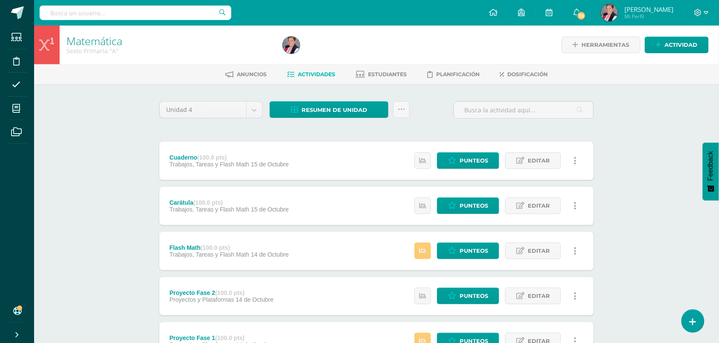
scroll to position [106, 0]
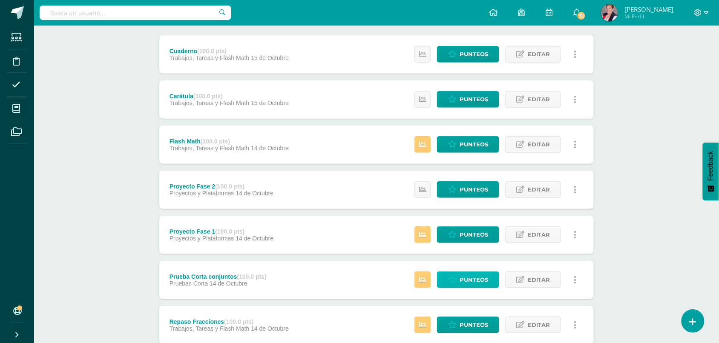
click at [465, 280] on span "Punteos" at bounding box center [473, 280] width 29 height 16
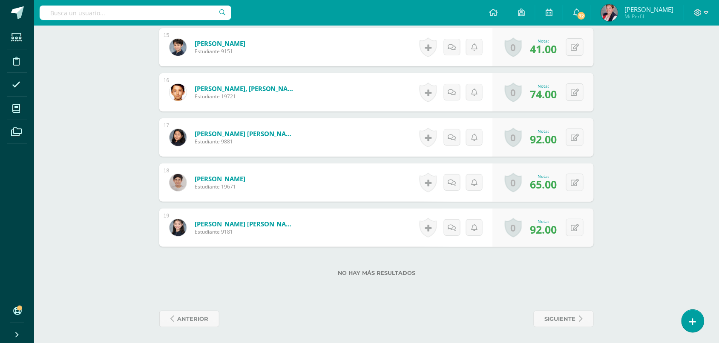
scroll to position [909, 0]
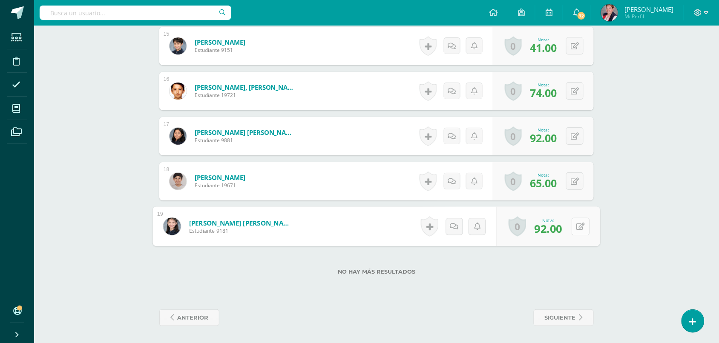
click at [582, 228] on button at bounding box center [580, 227] width 18 height 18
type input "96"
